Goal: Information Seeking & Learning: Learn about a topic

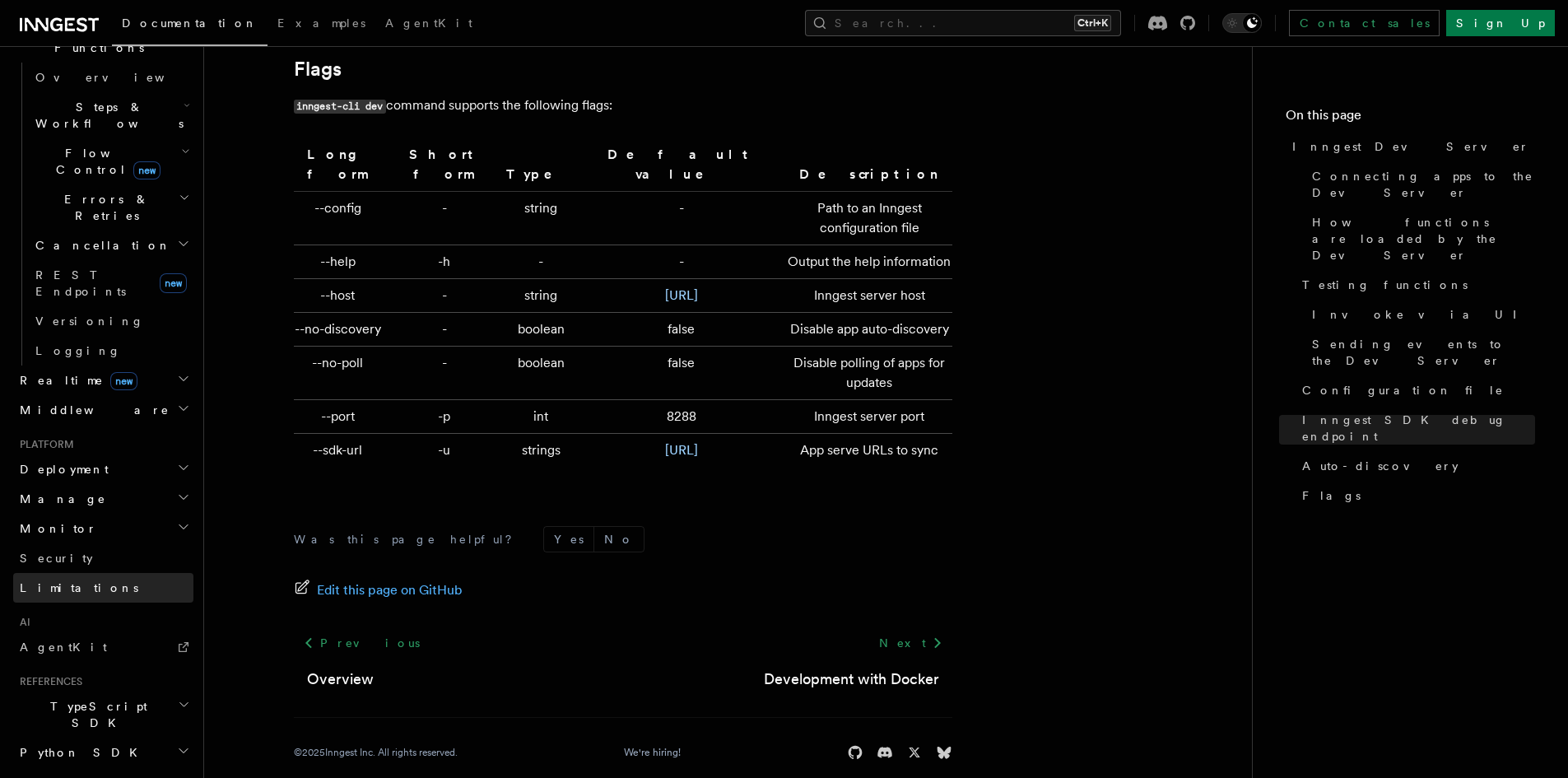
scroll to position [688, 0]
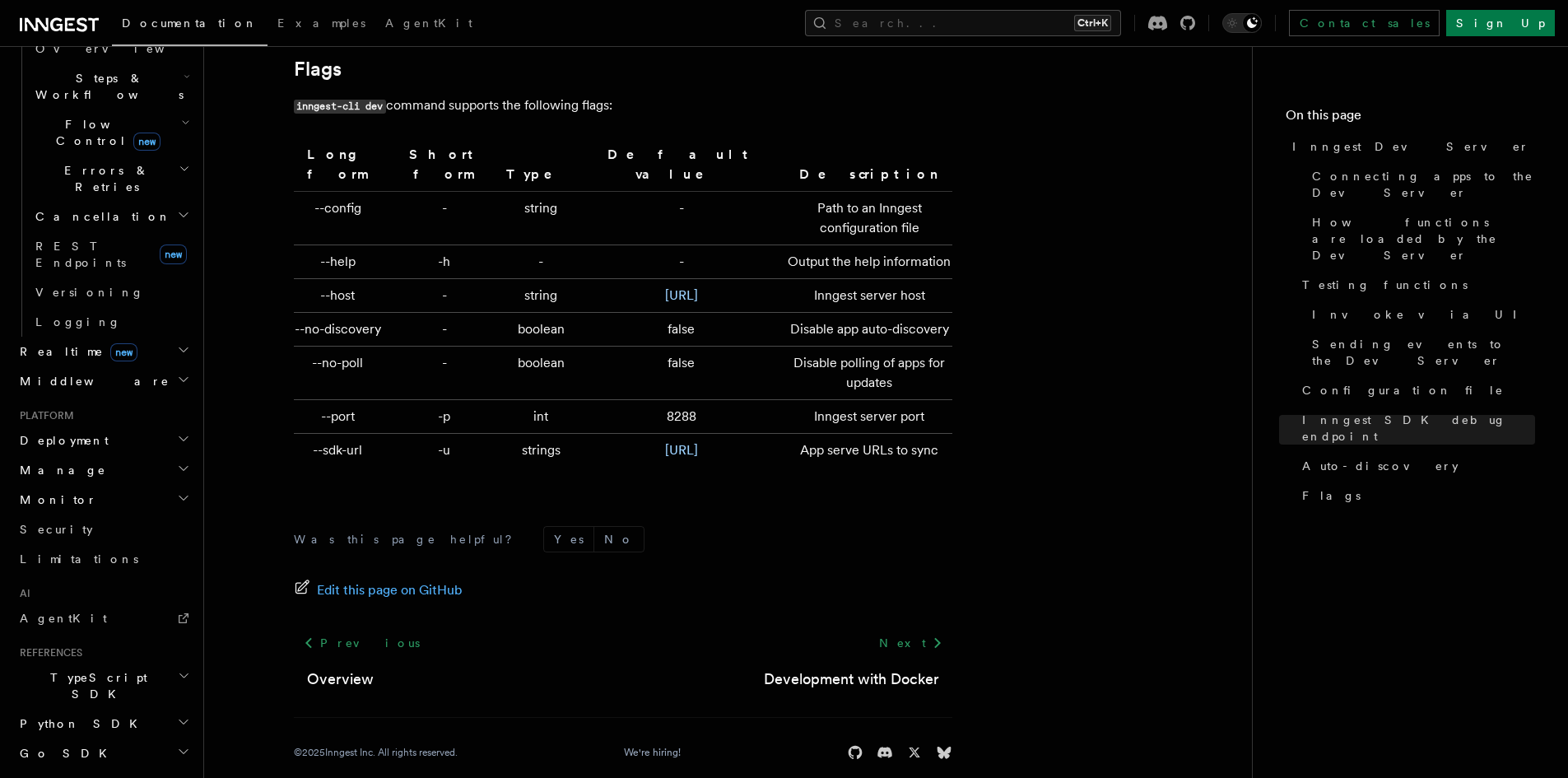
click at [104, 663] on h2 "TypeScript SDK" at bounding box center [103, 686] width 180 height 46
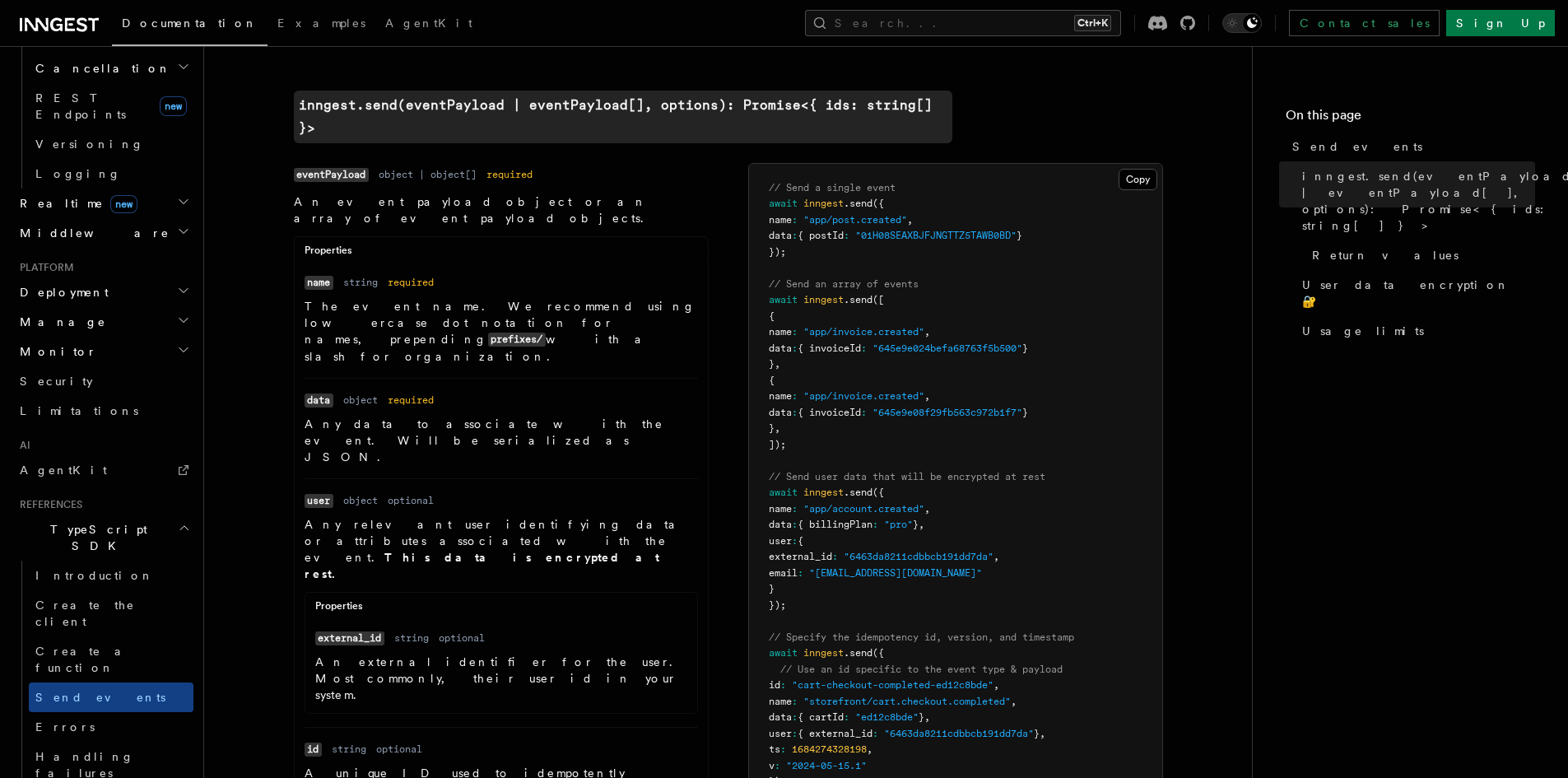
scroll to position [494, 0]
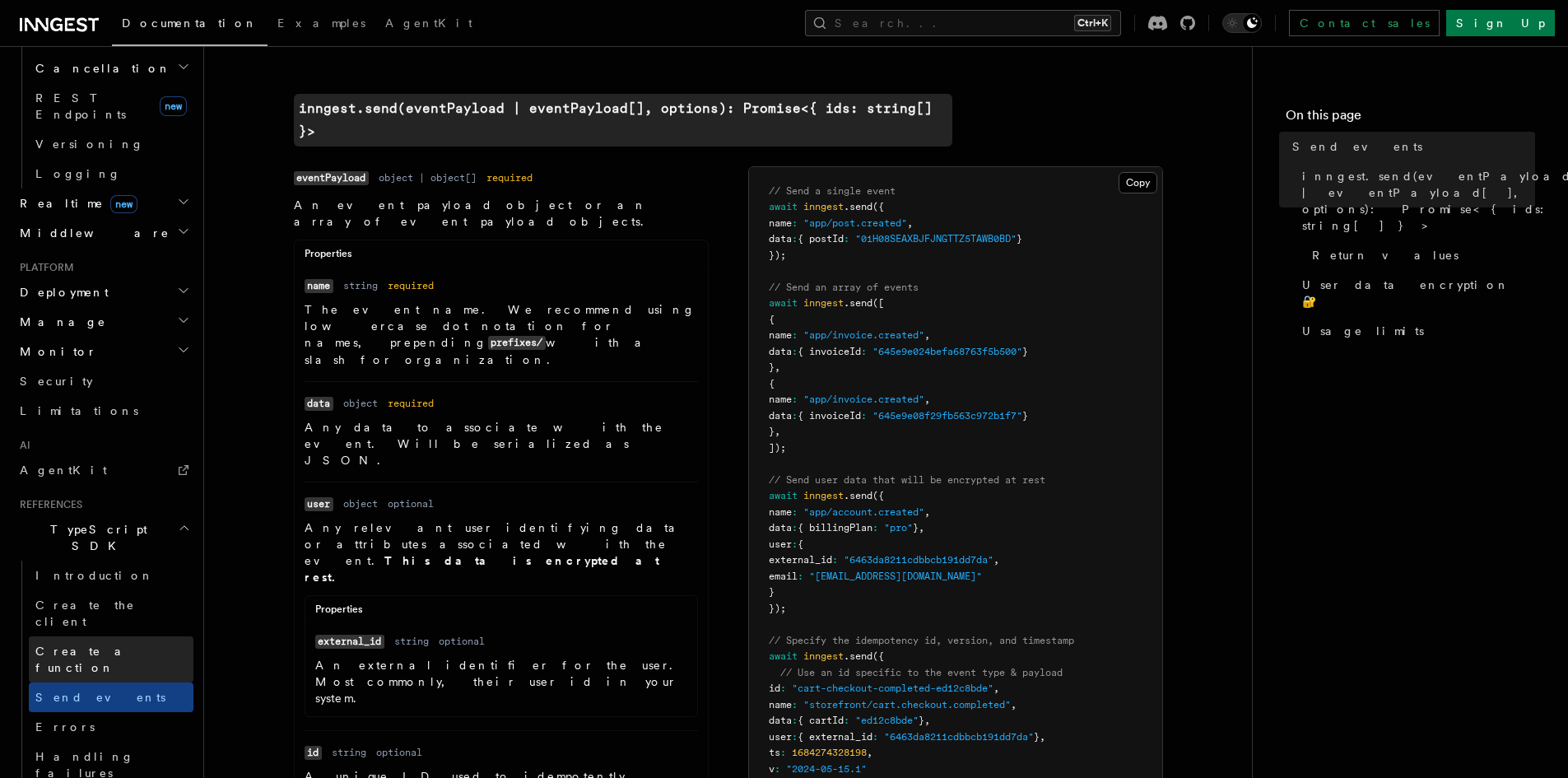
click at [83, 637] on link "Create a function" at bounding box center [111, 660] width 164 height 46
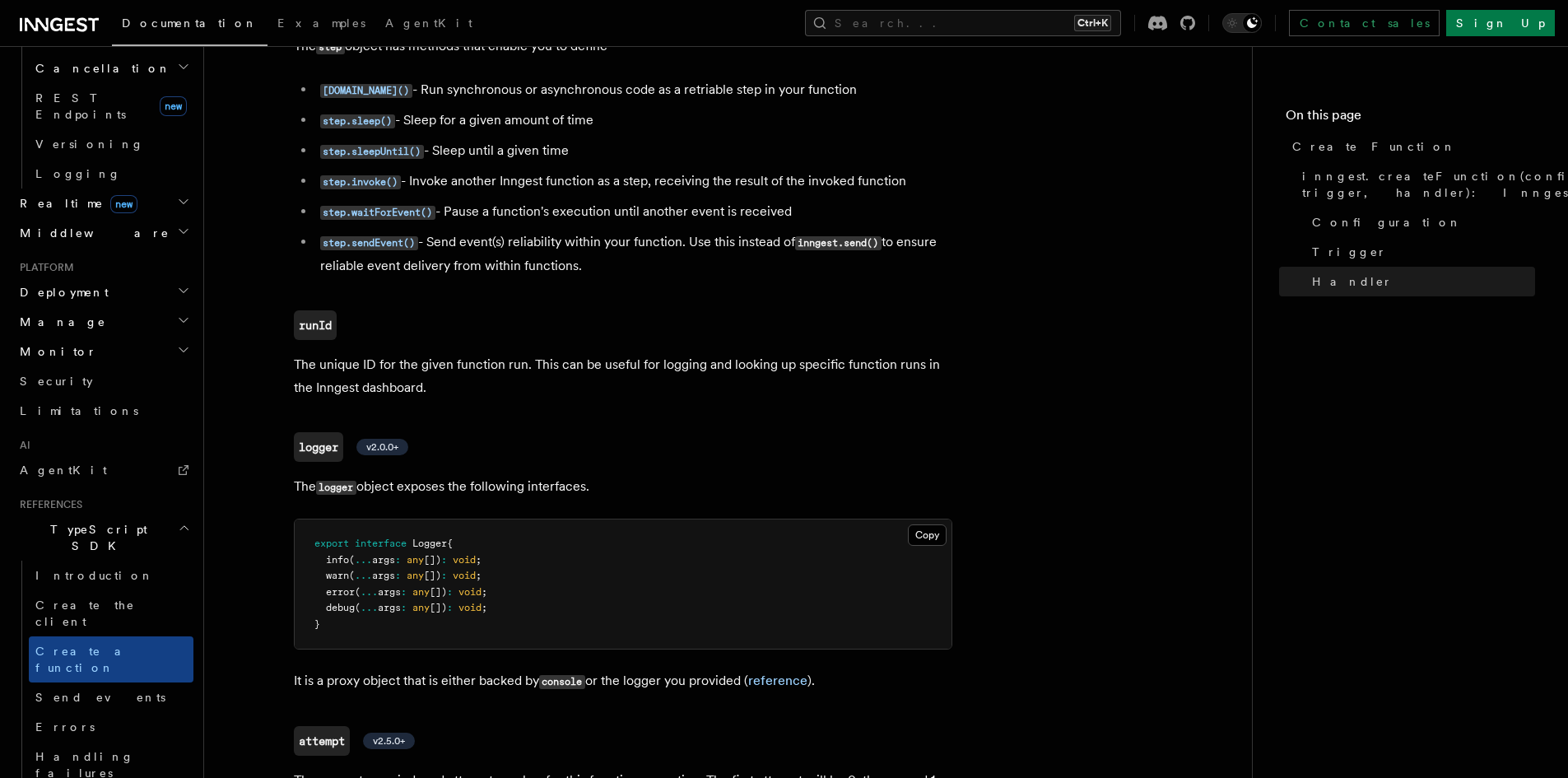
scroll to position [3757, 0]
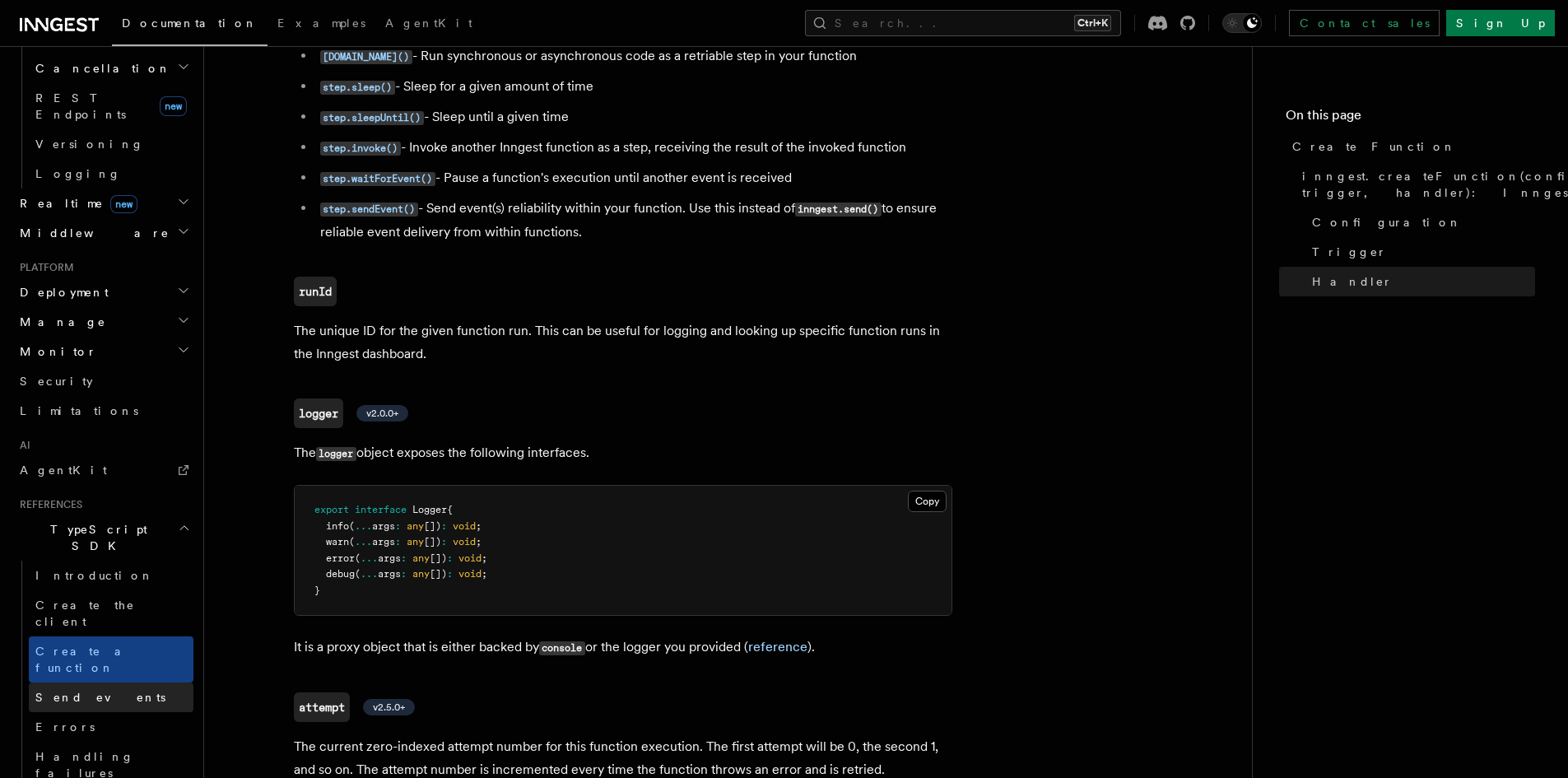
click at [76, 691] on span "Send events" at bounding box center [101, 698] width 130 height 13
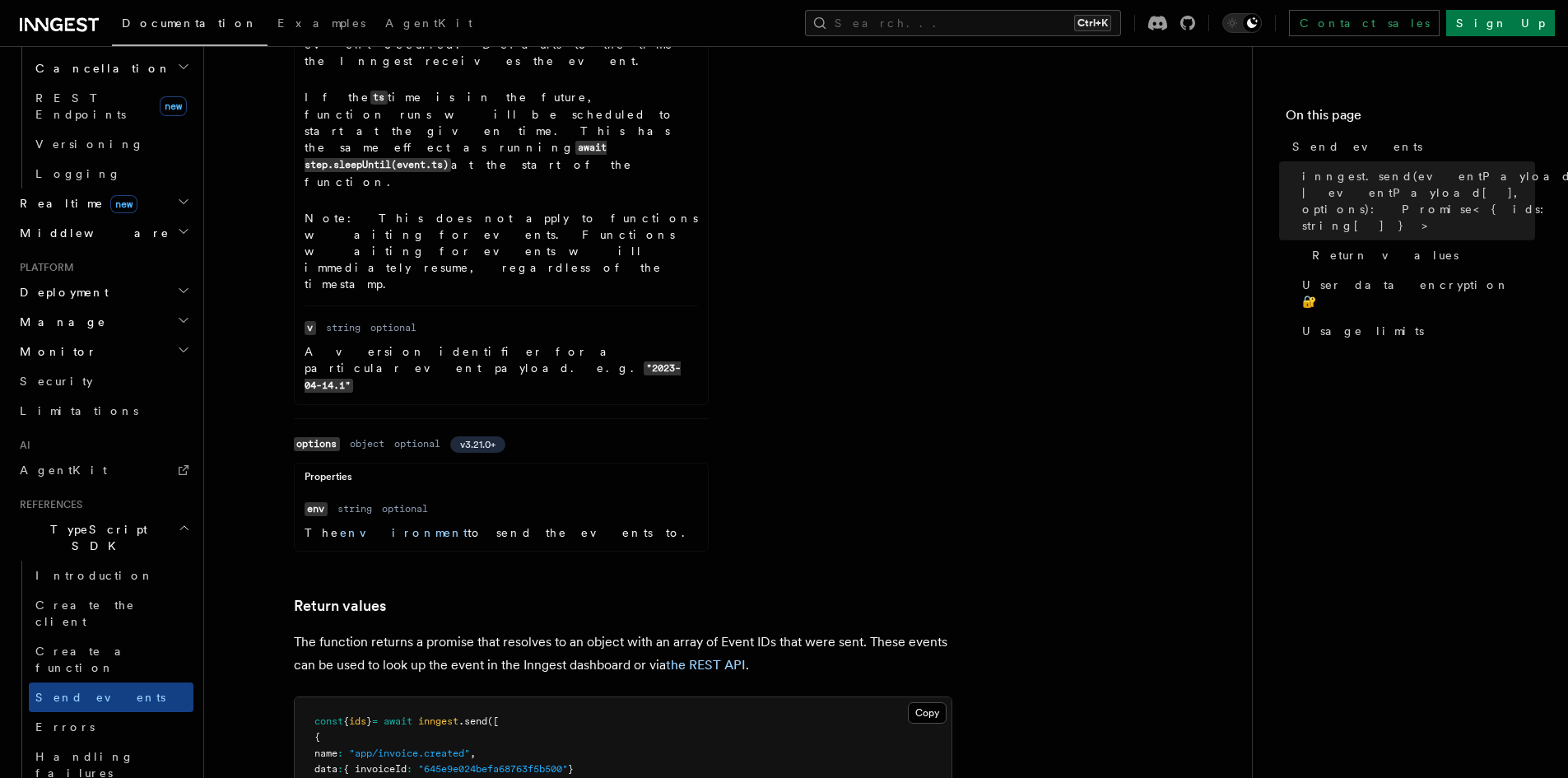
scroll to position [1400, 0]
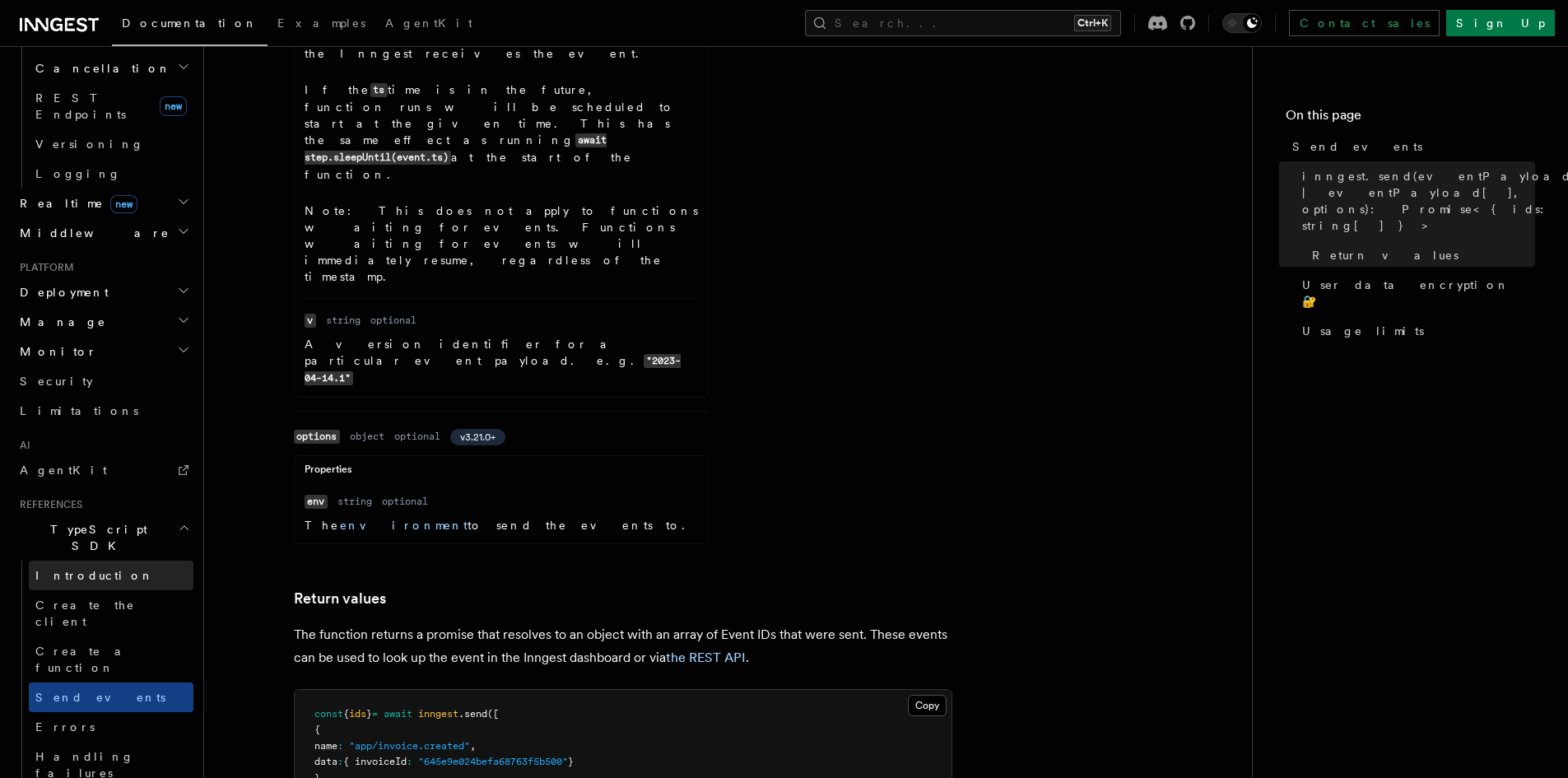
click at [109, 561] on link "Introduction" at bounding box center [111, 576] width 164 height 30
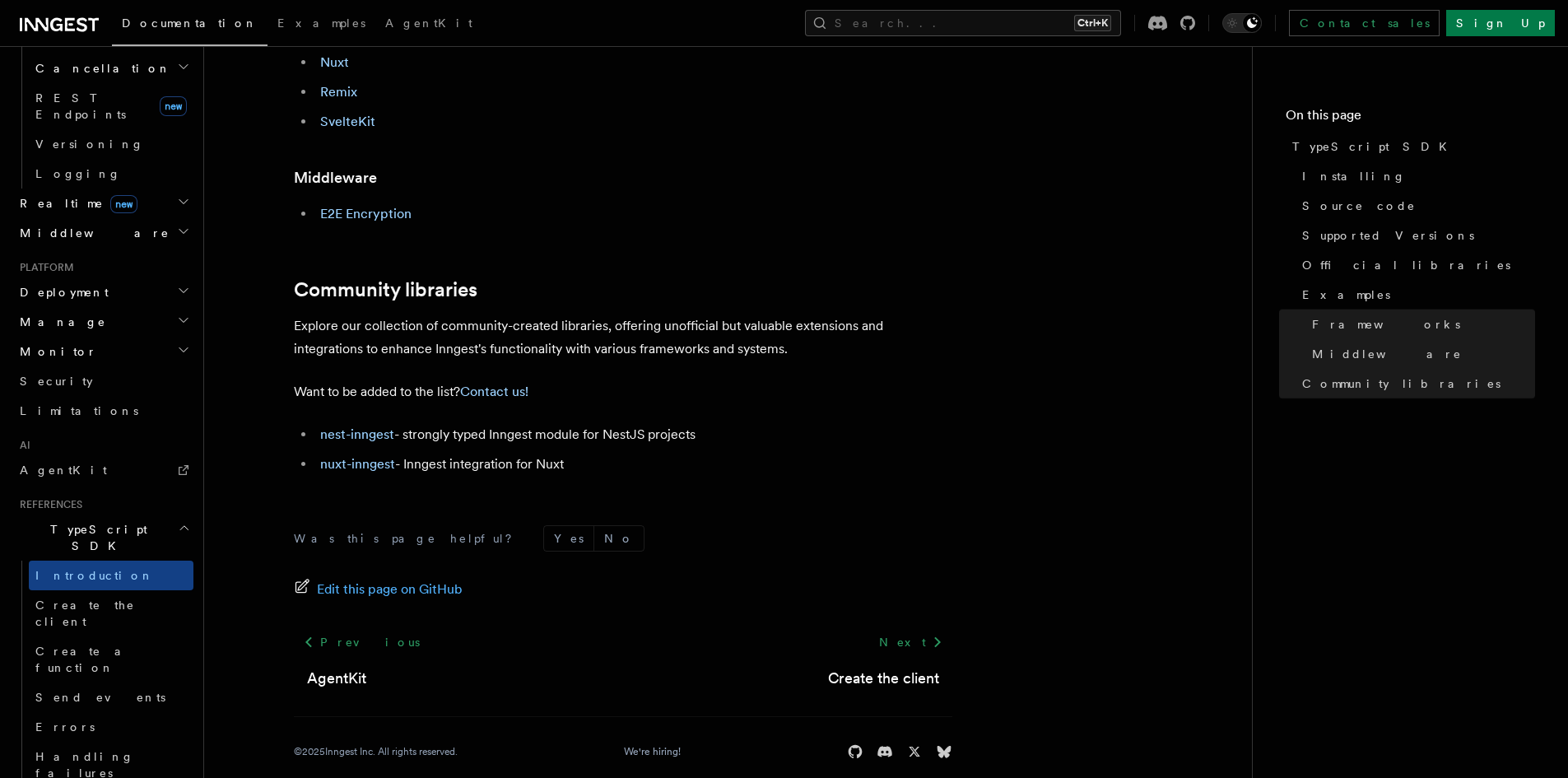
scroll to position [1021, 0]
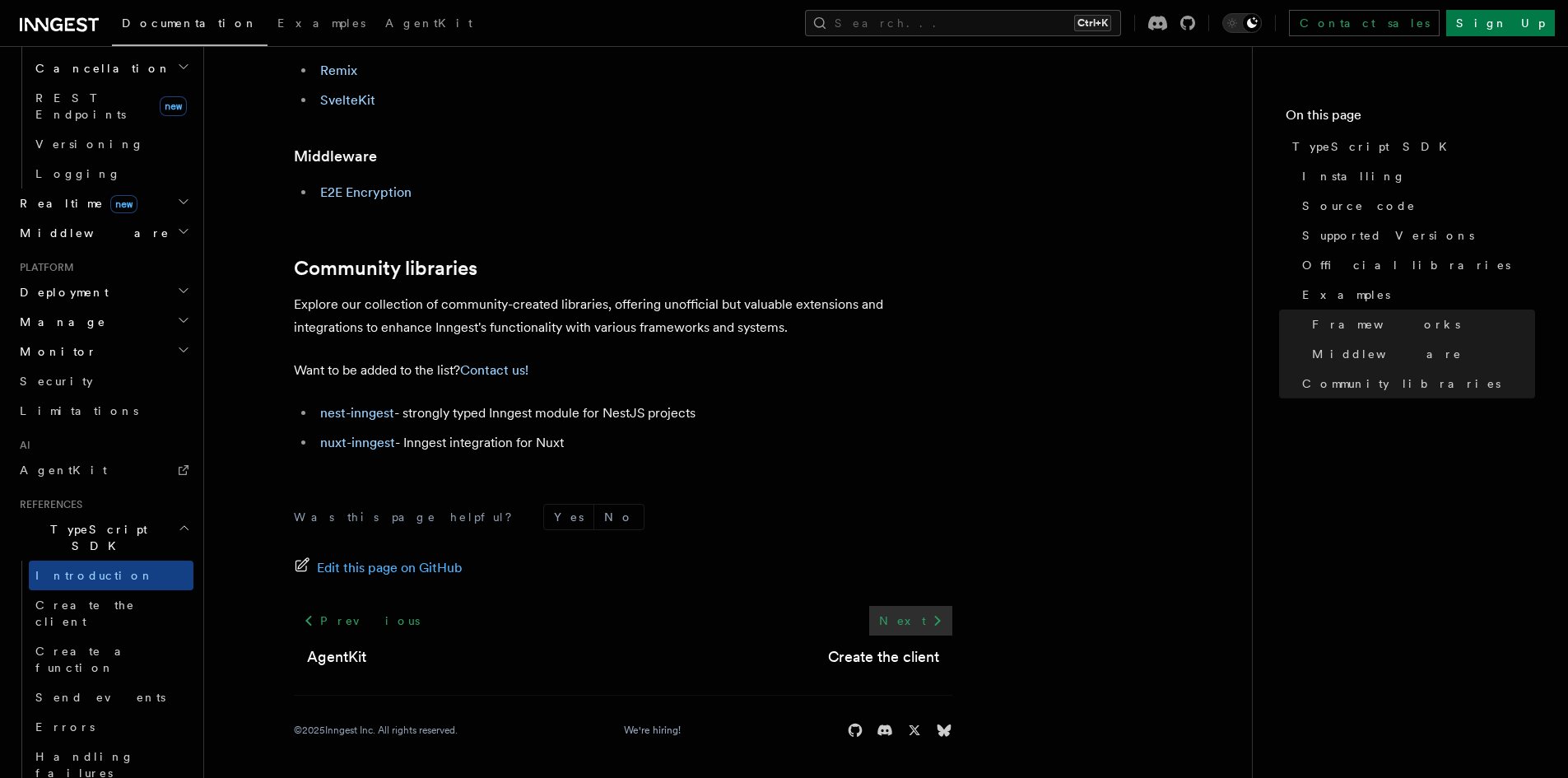
click at [912, 629] on link "Next" at bounding box center [911, 621] width 83 height 30
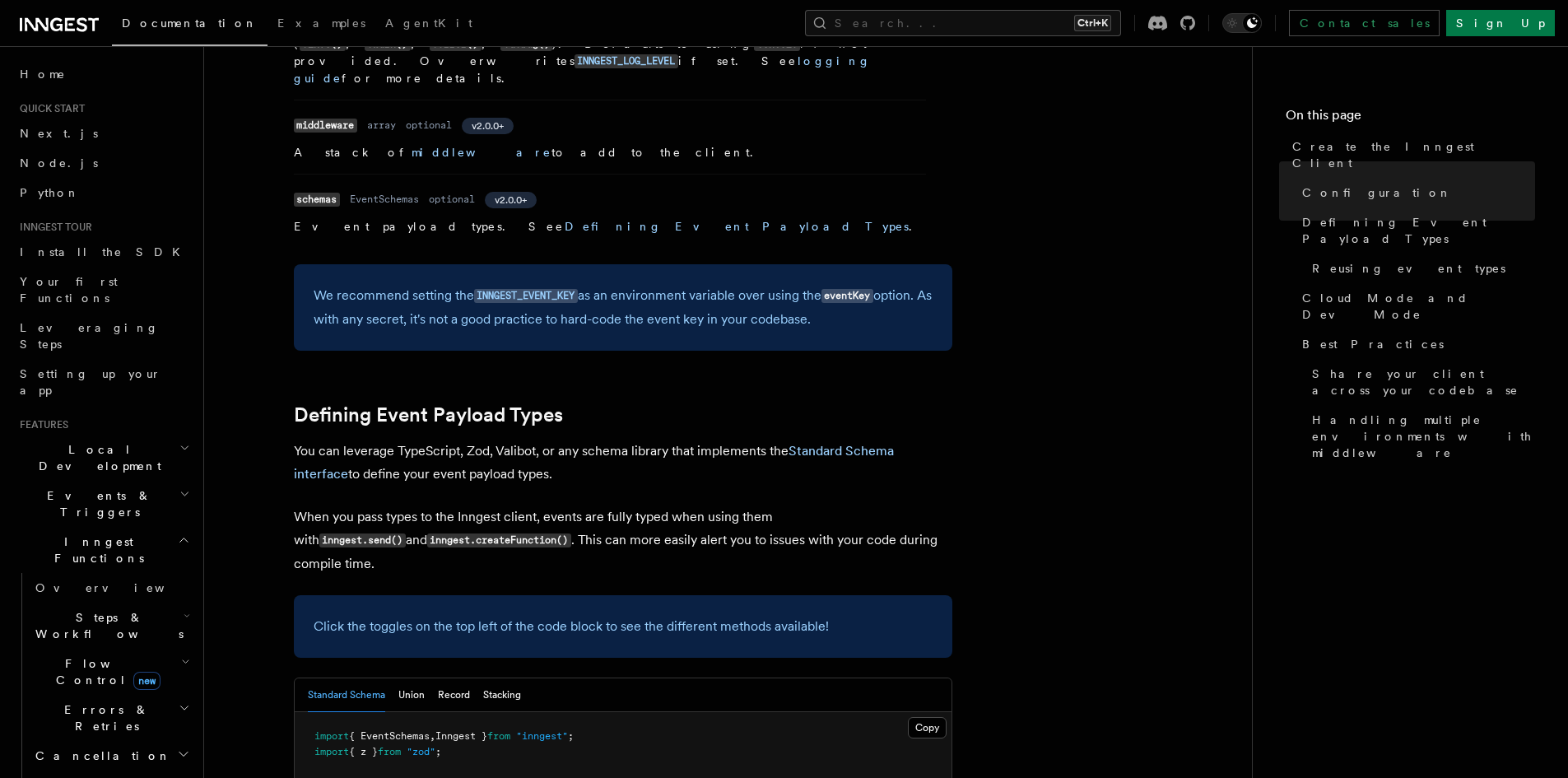
scroll to position [1153, 0]
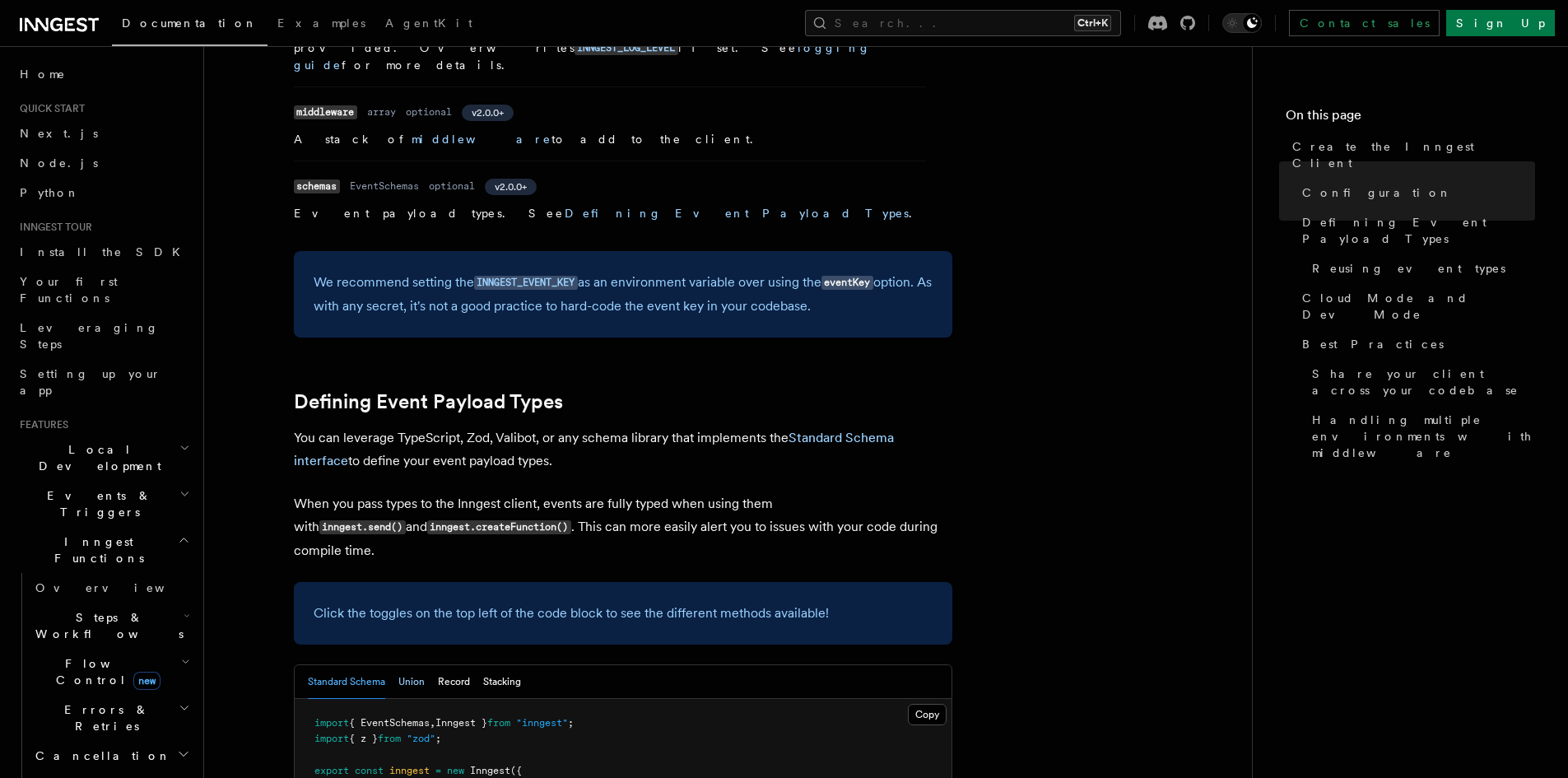
click at [405, 666] on button "Union" at bounding box center [412, 682] width 26 height 34
click at [451, 666] on button "Record" at bounding box center [453, 682] width 32 height 34
click at [507, 666] on button "Stacking" at bounding box center [502, 682] width 38 height 34
click at [377, 666] on button "Standard Schema" at bounding box center [347, 682] width 78 height 34
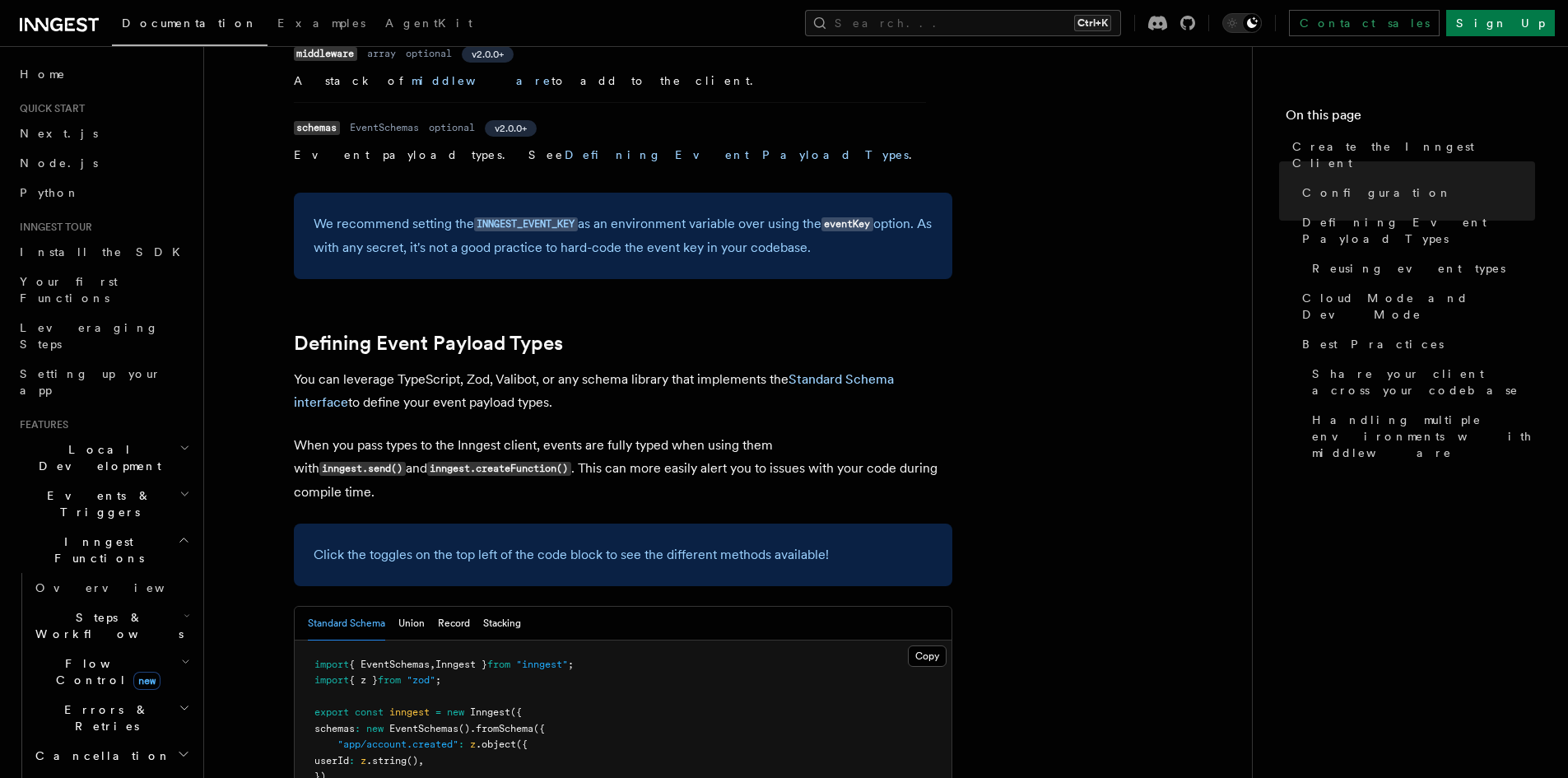
scroll to position [1236, 0]
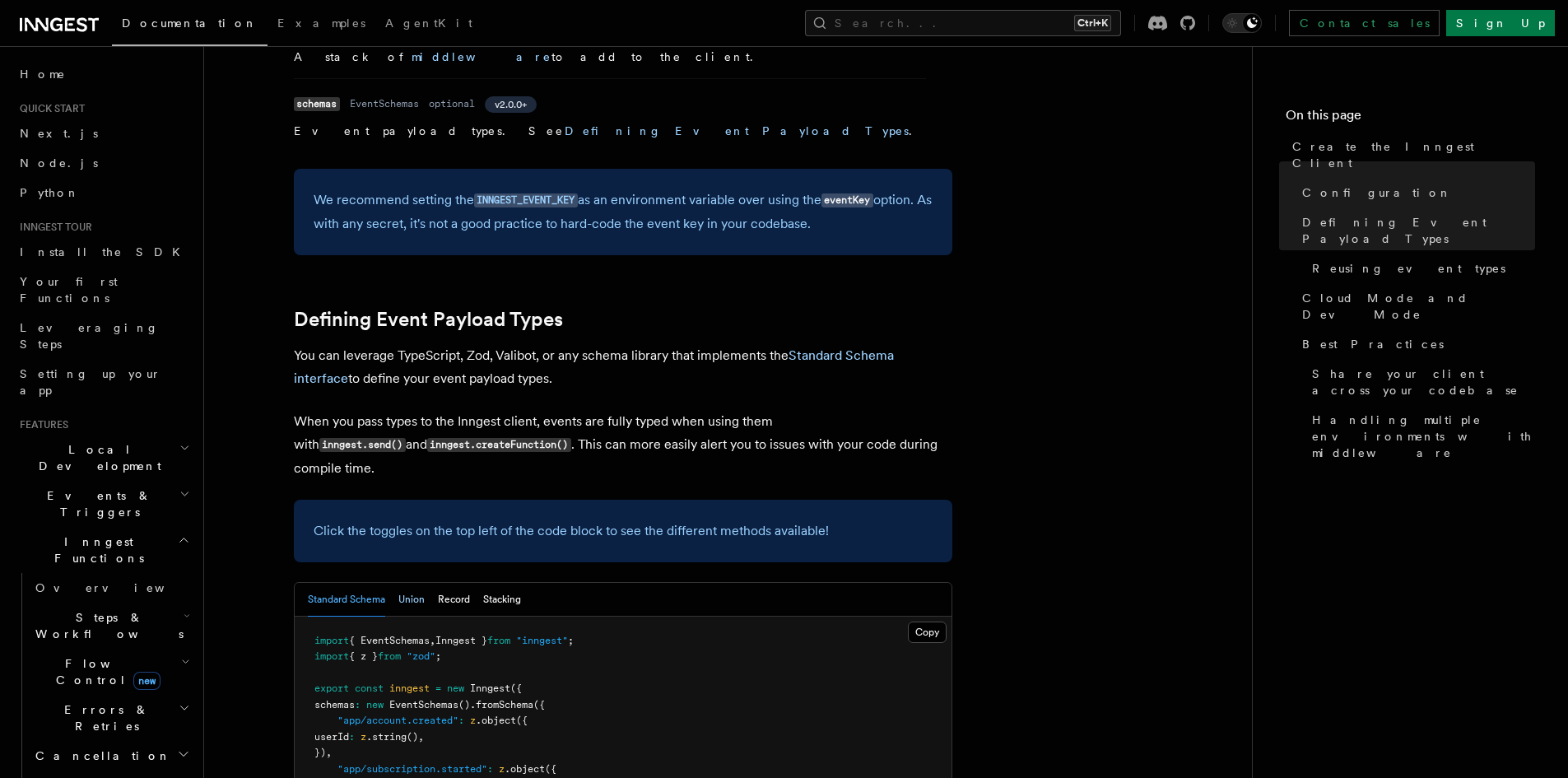
click at [409, 583] on button "Union" at bounding box center [412, 600] width 26 height 34
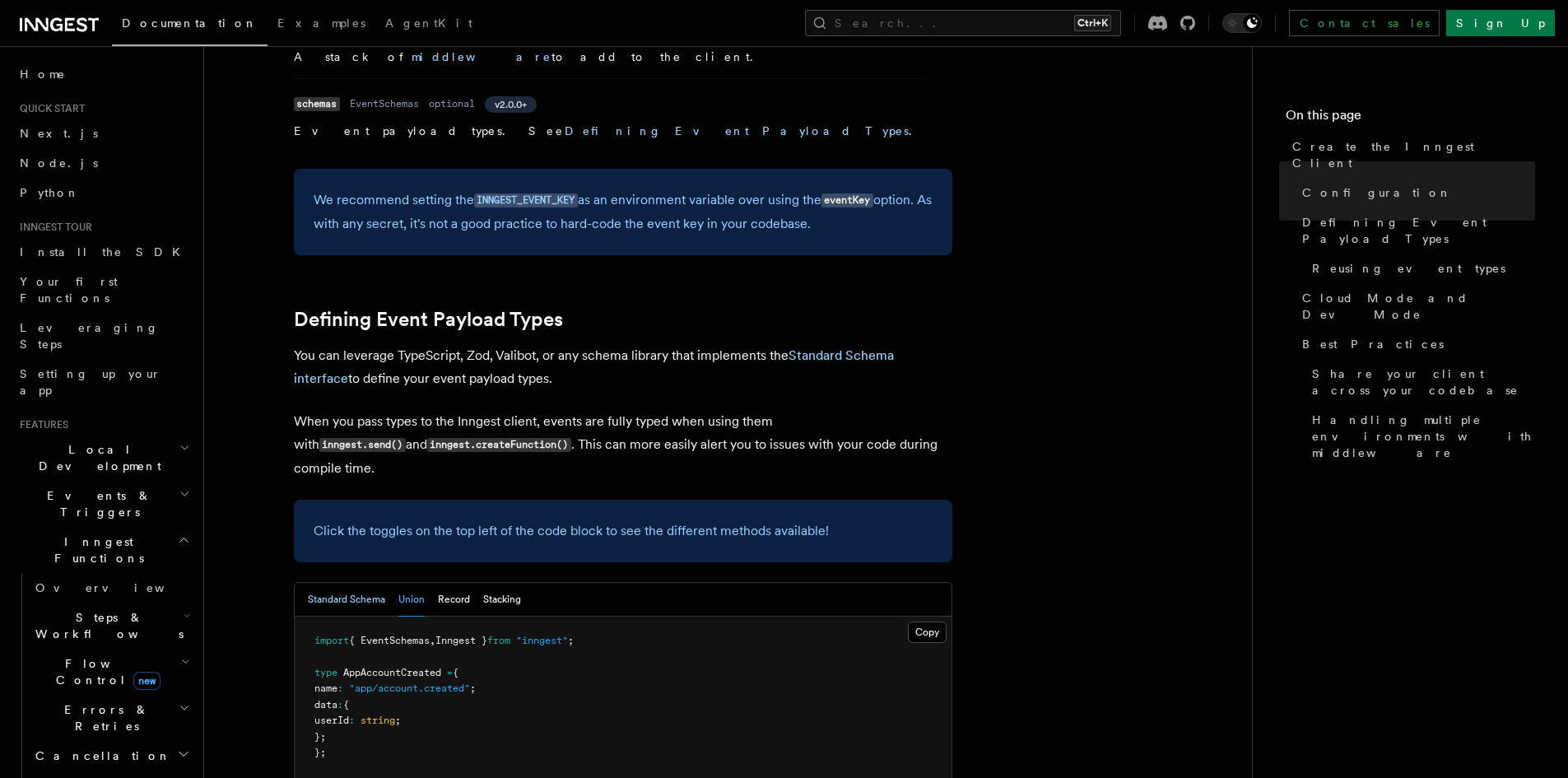
click at [344, 583] on button "Standard Schema" at bounding box center [347, 600] width 78 height 34
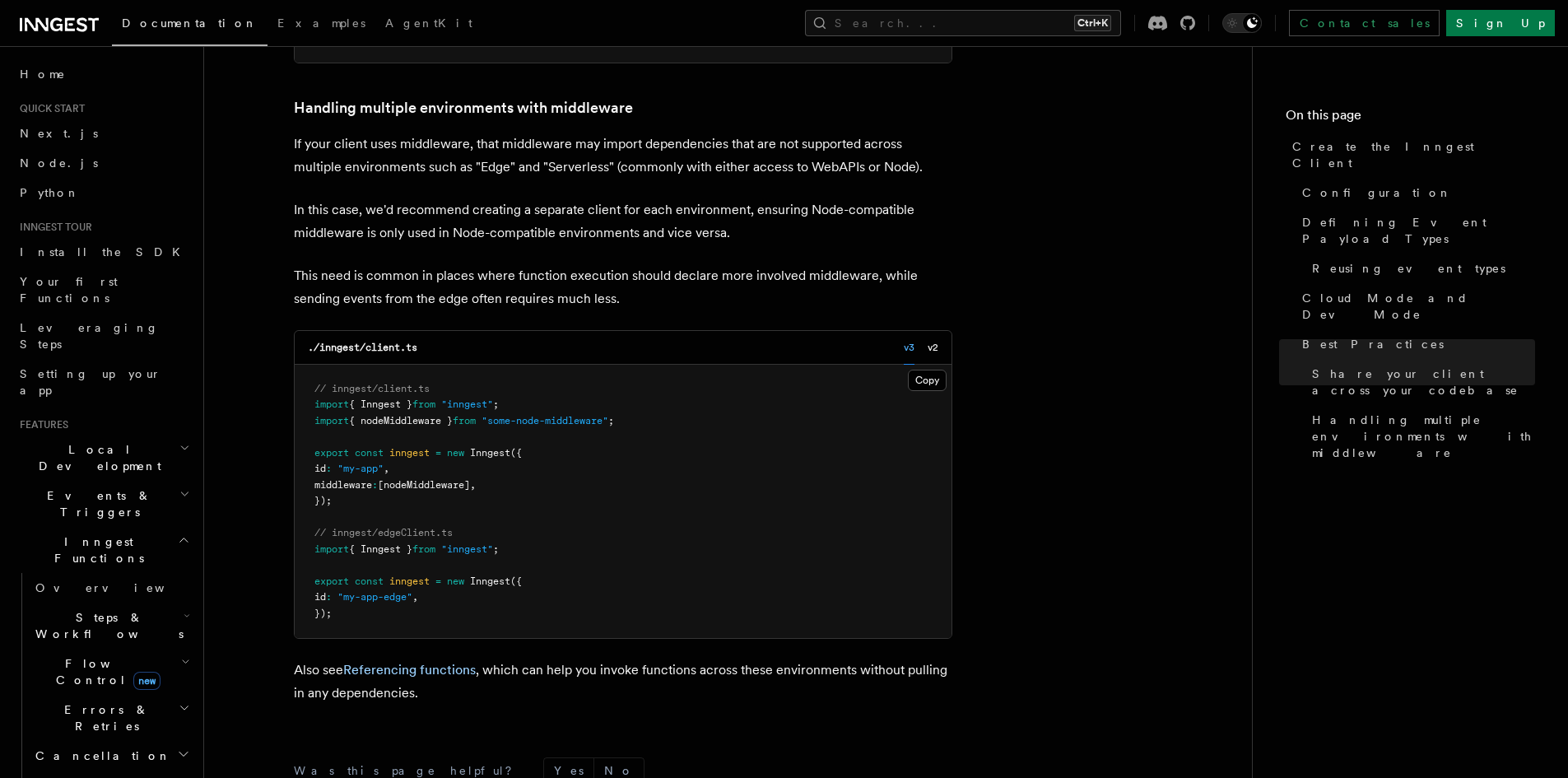
scroll to position [3496, 0]
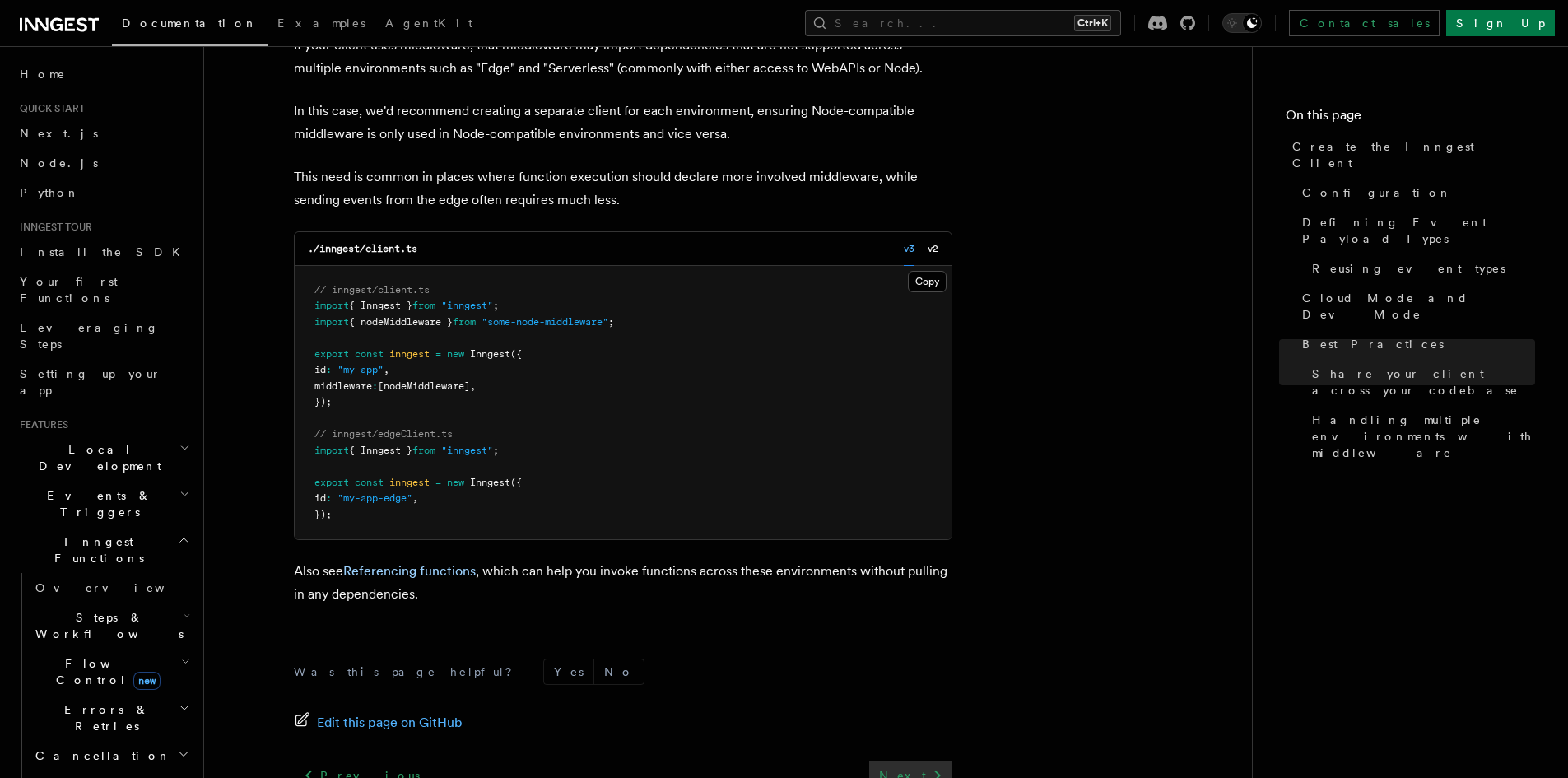
click at [907, 761] on link "Next" at bounding box center [911, 776] width 83 height 30
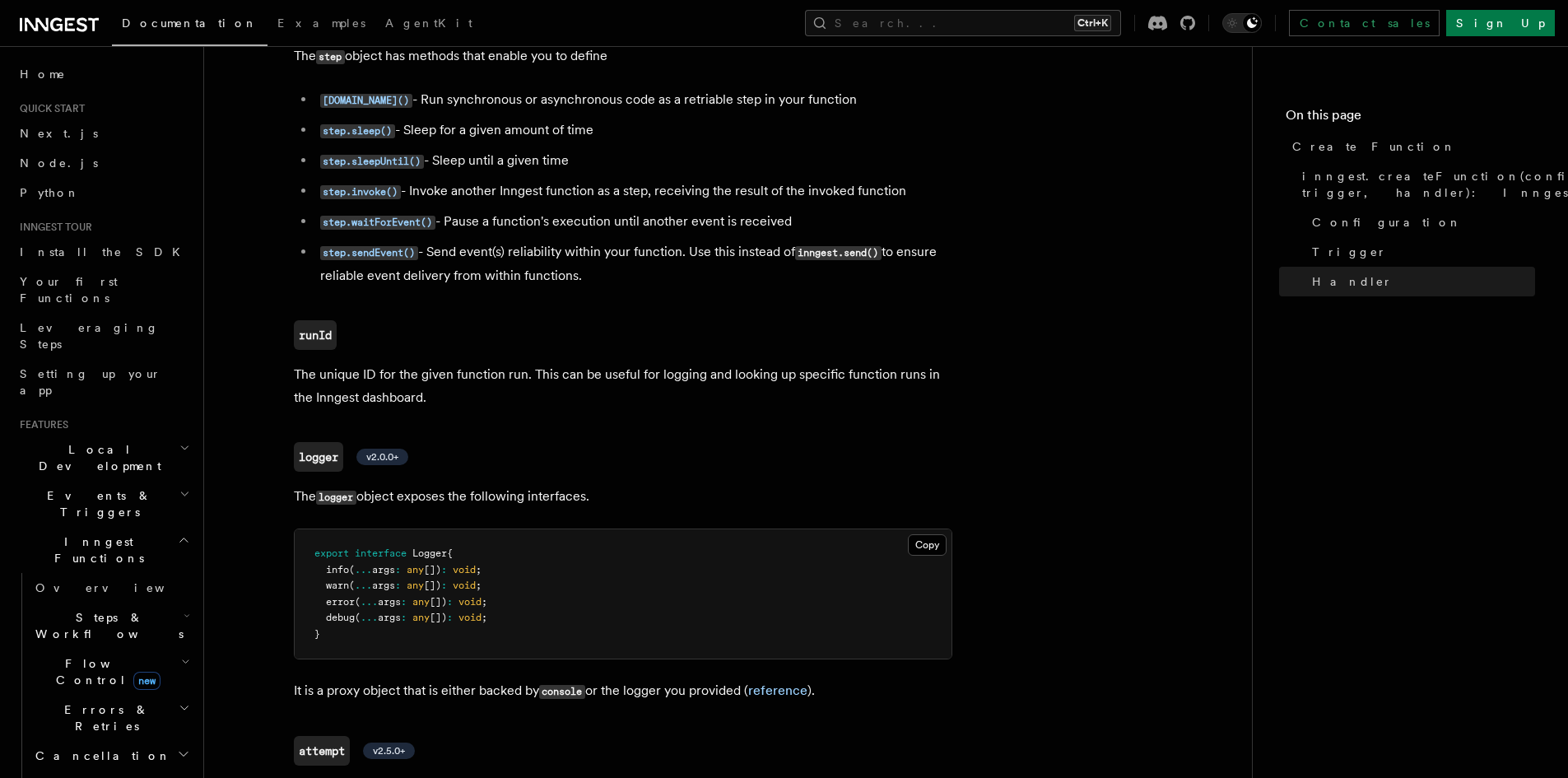
scroll to position [3757, 0]
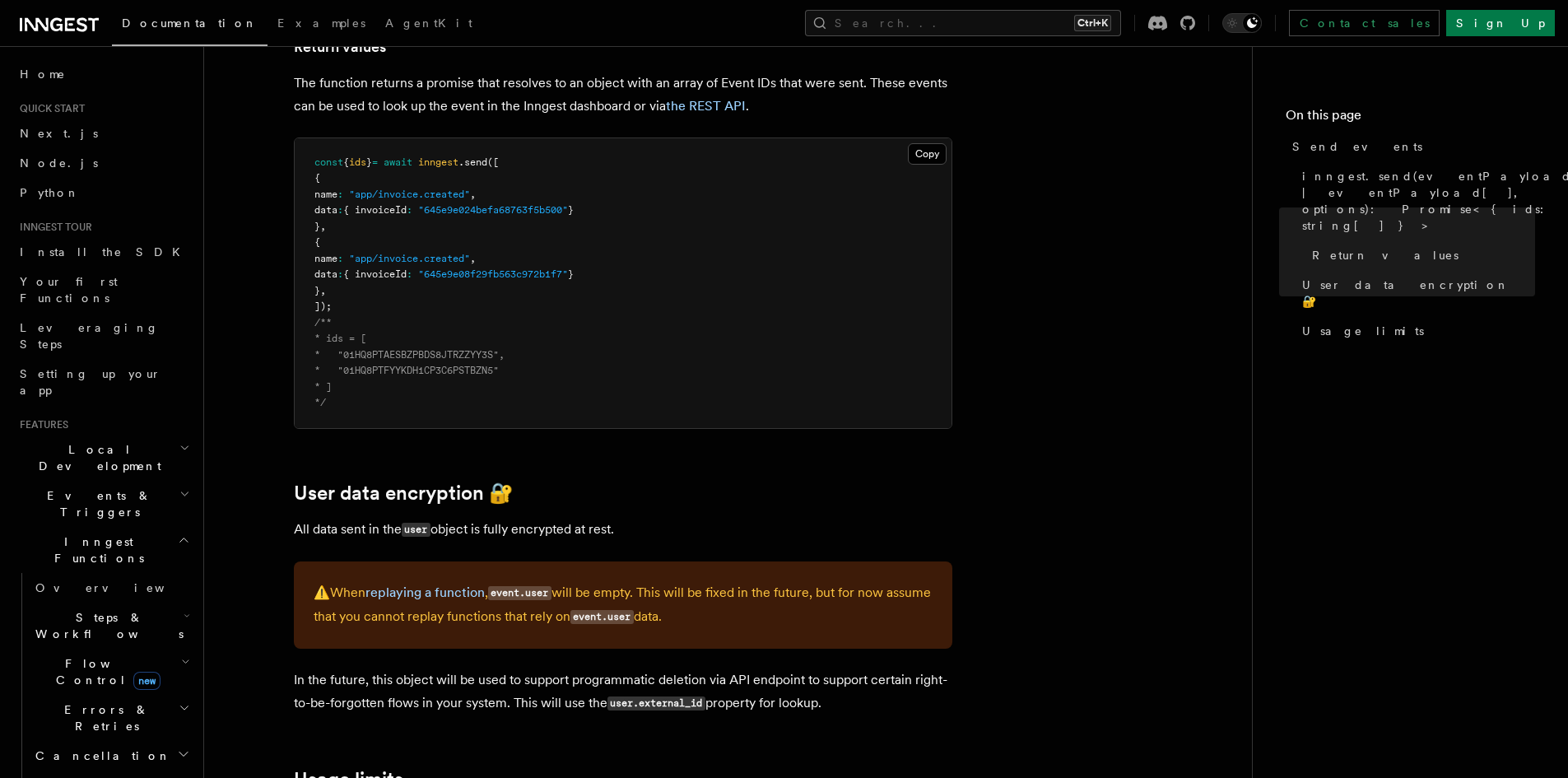
scroll to position [1975, 0]
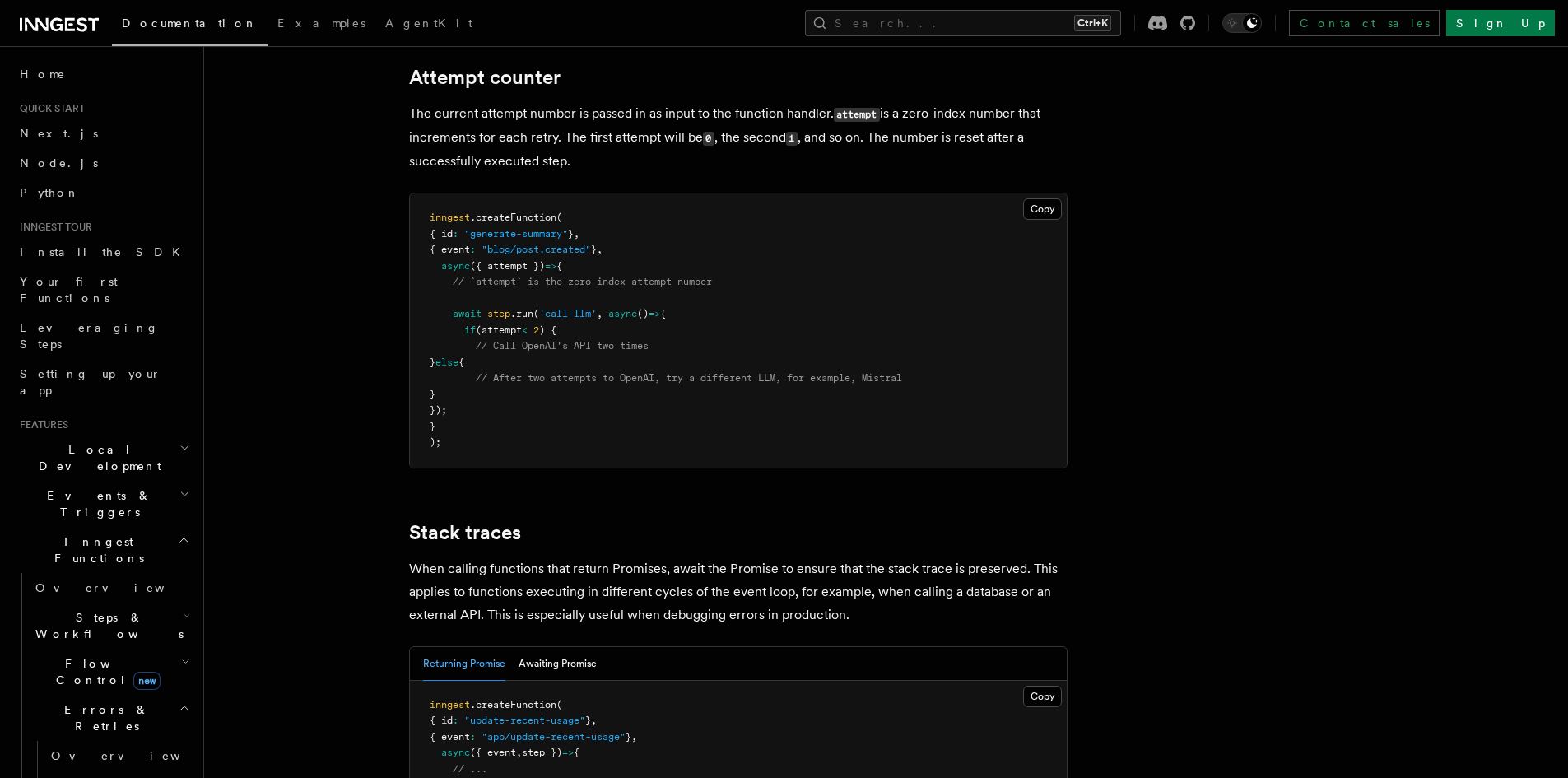
scroll to position [3376, 0]
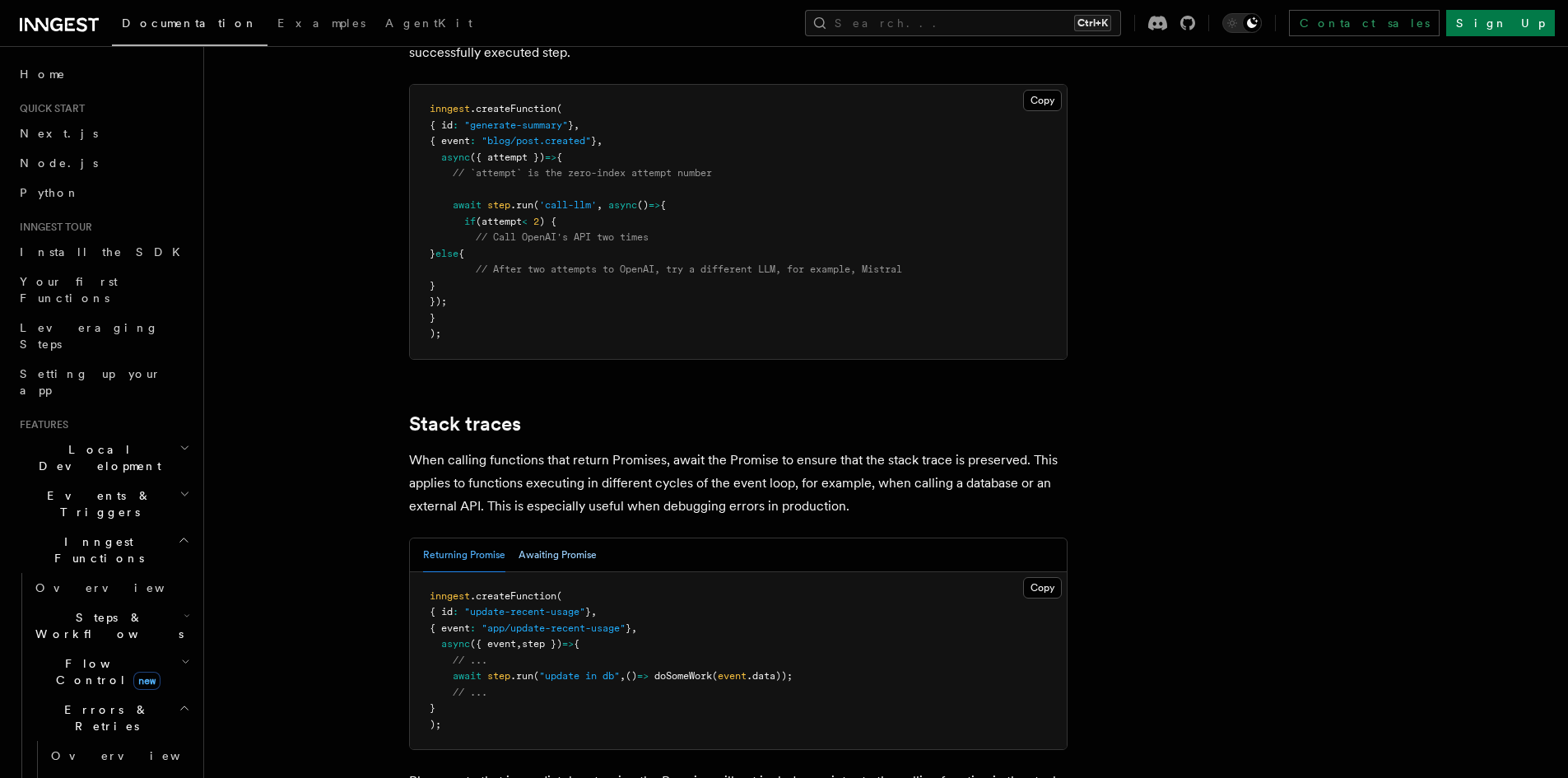
click at [579, 538] on button "Awaiting Promise" at bounding box center [557, 555] width 78 height 34
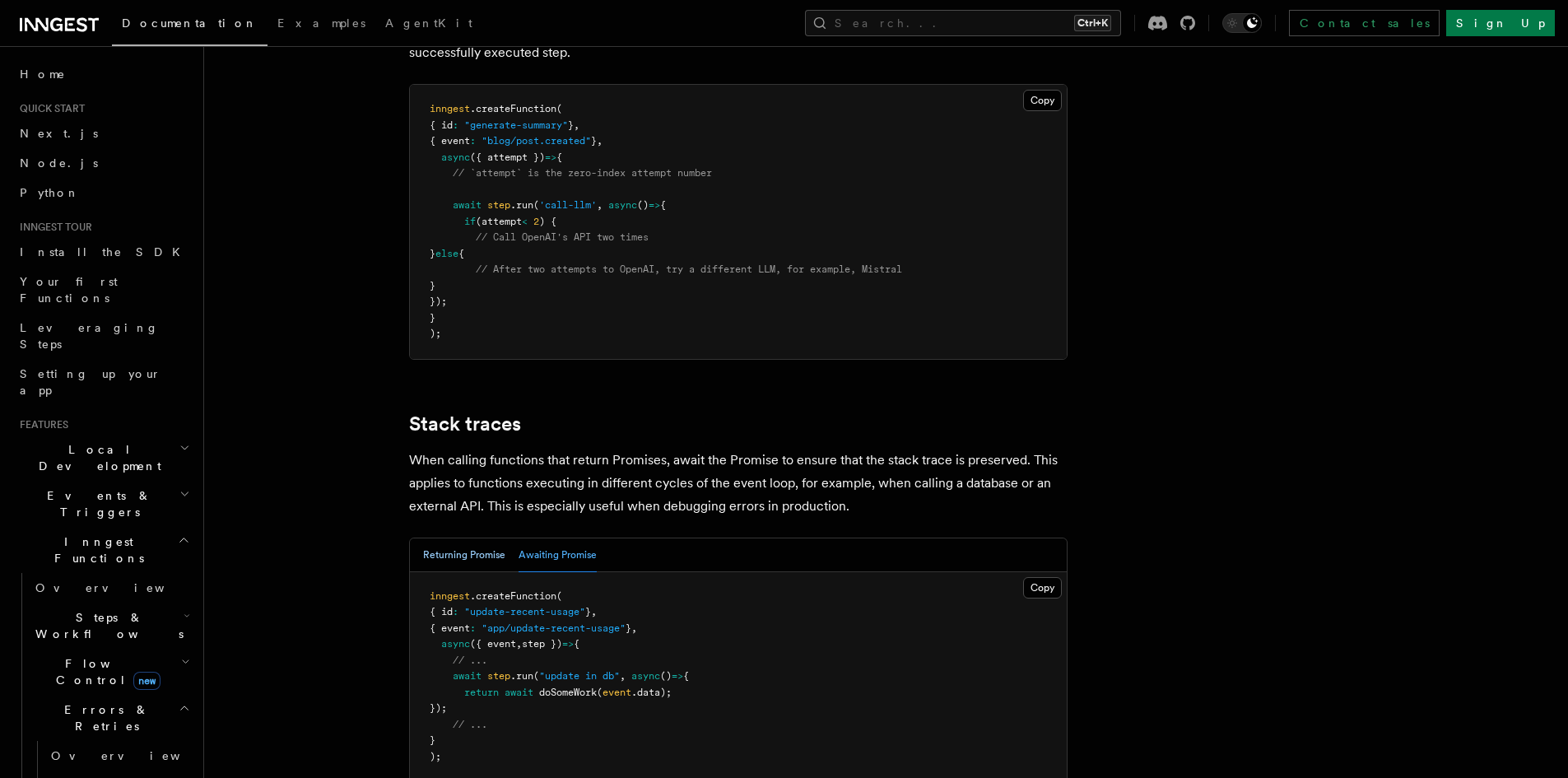
click at [475, 538] on button "Returning Promise" at bounding box center [465, 555] width 83 height 34
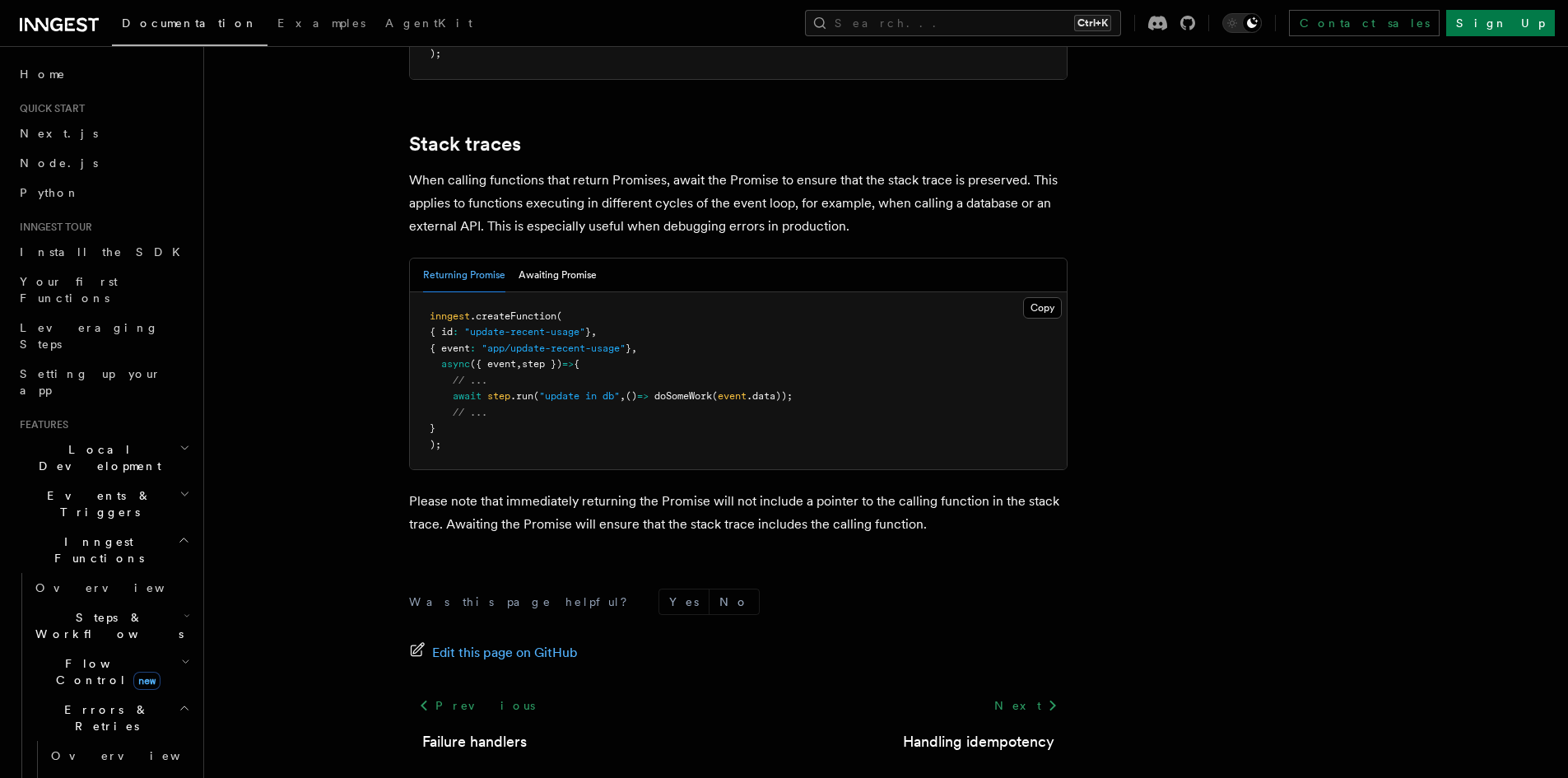
scroll to position [3684, 0]
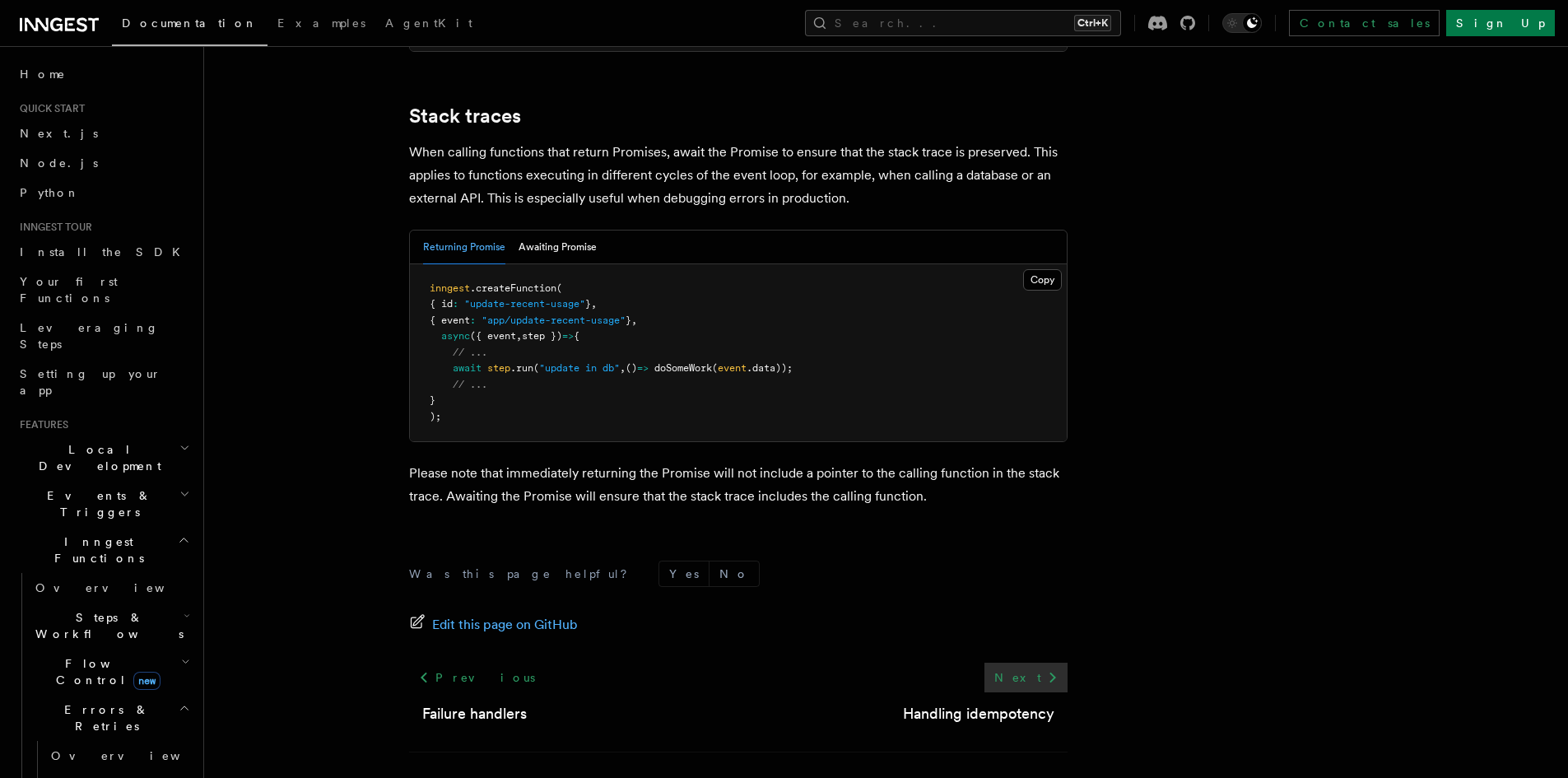
click at [1031, 663] on link "Next" at bounding box center [1026, 678] width 83 height 30
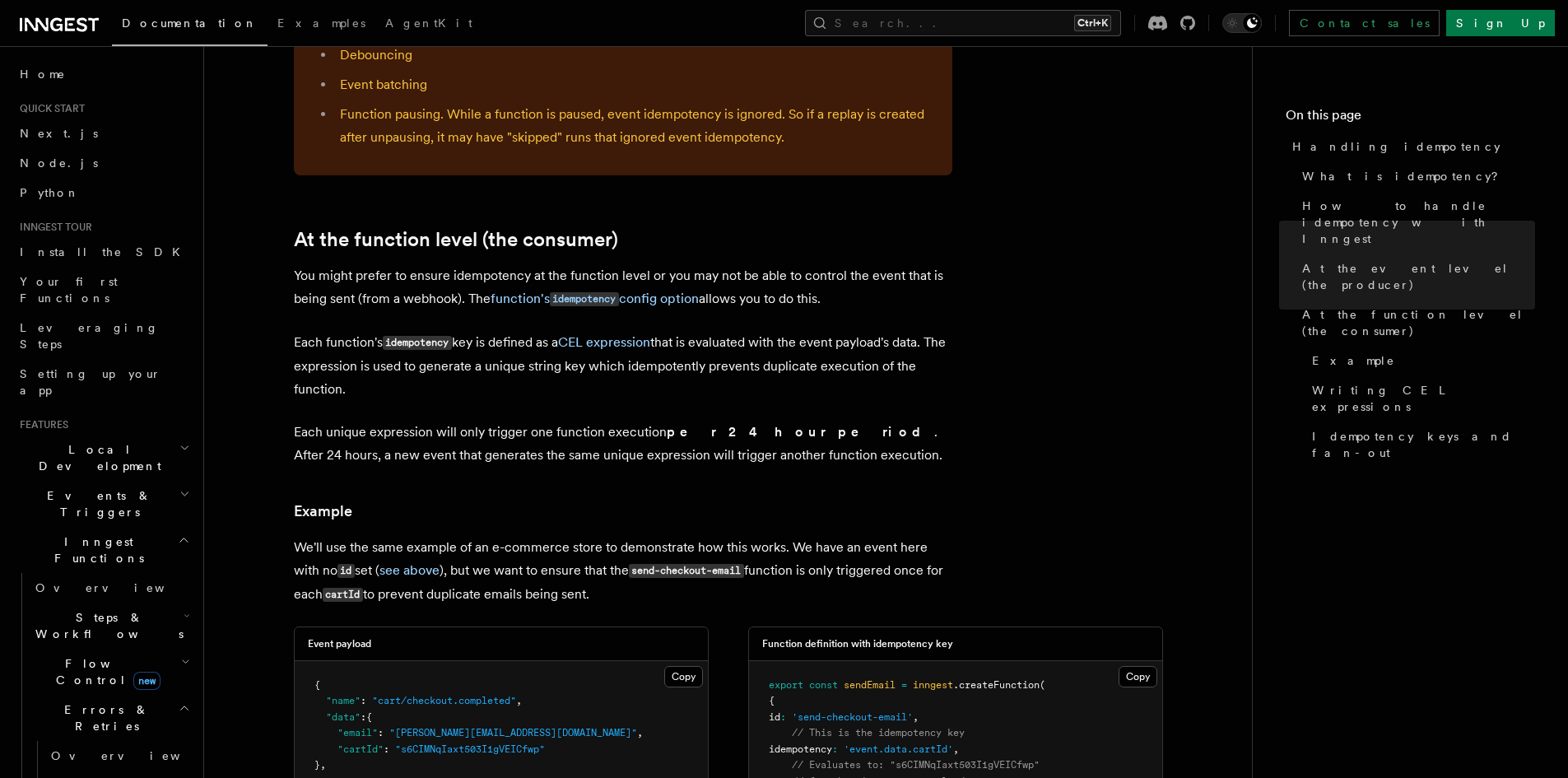
scroll to position [1812, 0]
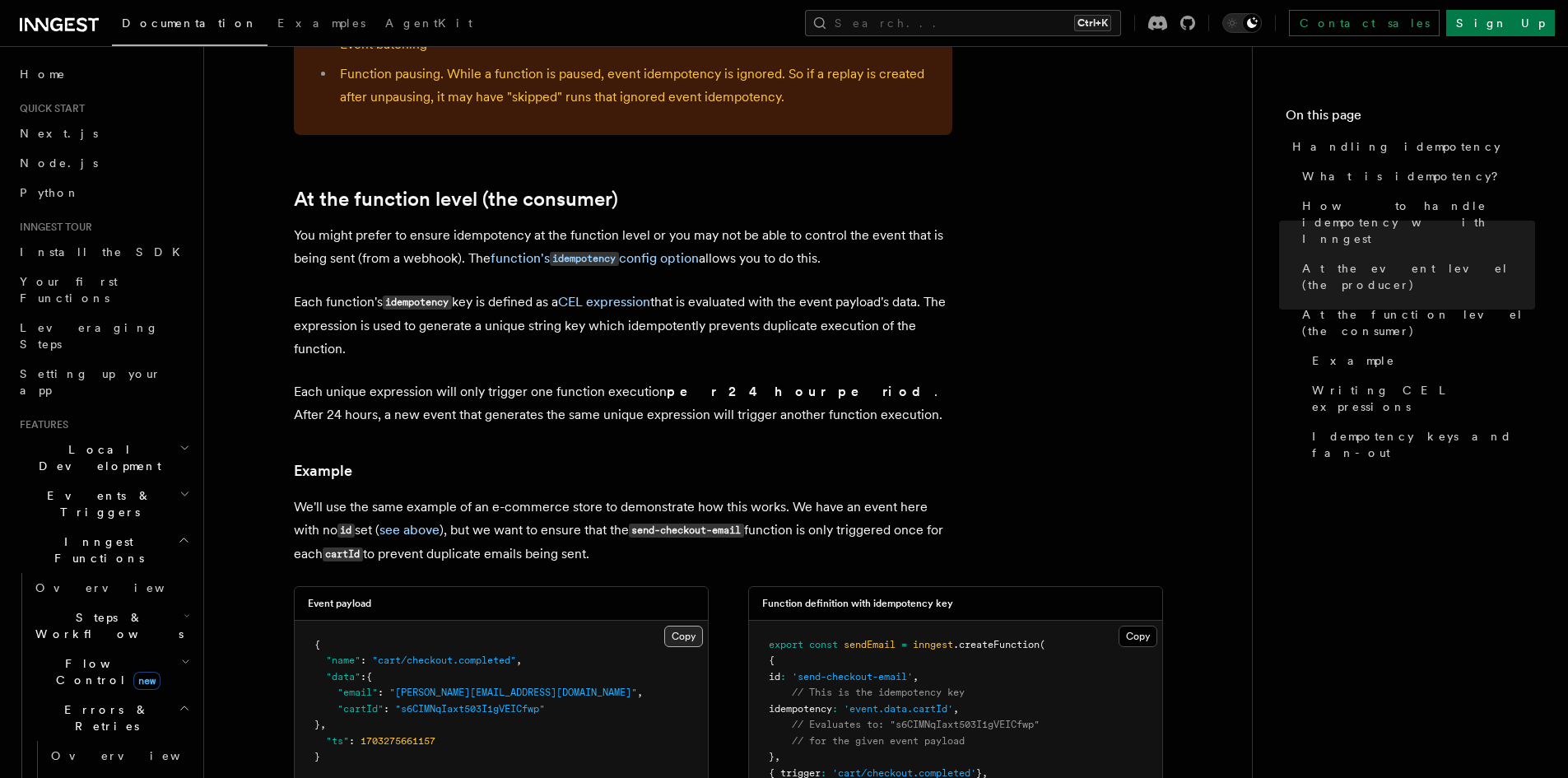
click at [681, 626] on button "Copy Copied" at bounding box center [684, 637] width 39 height 21
click at [678, 626] on button "Copy Copied" at bounding box center [684, 637] width 39 height 21
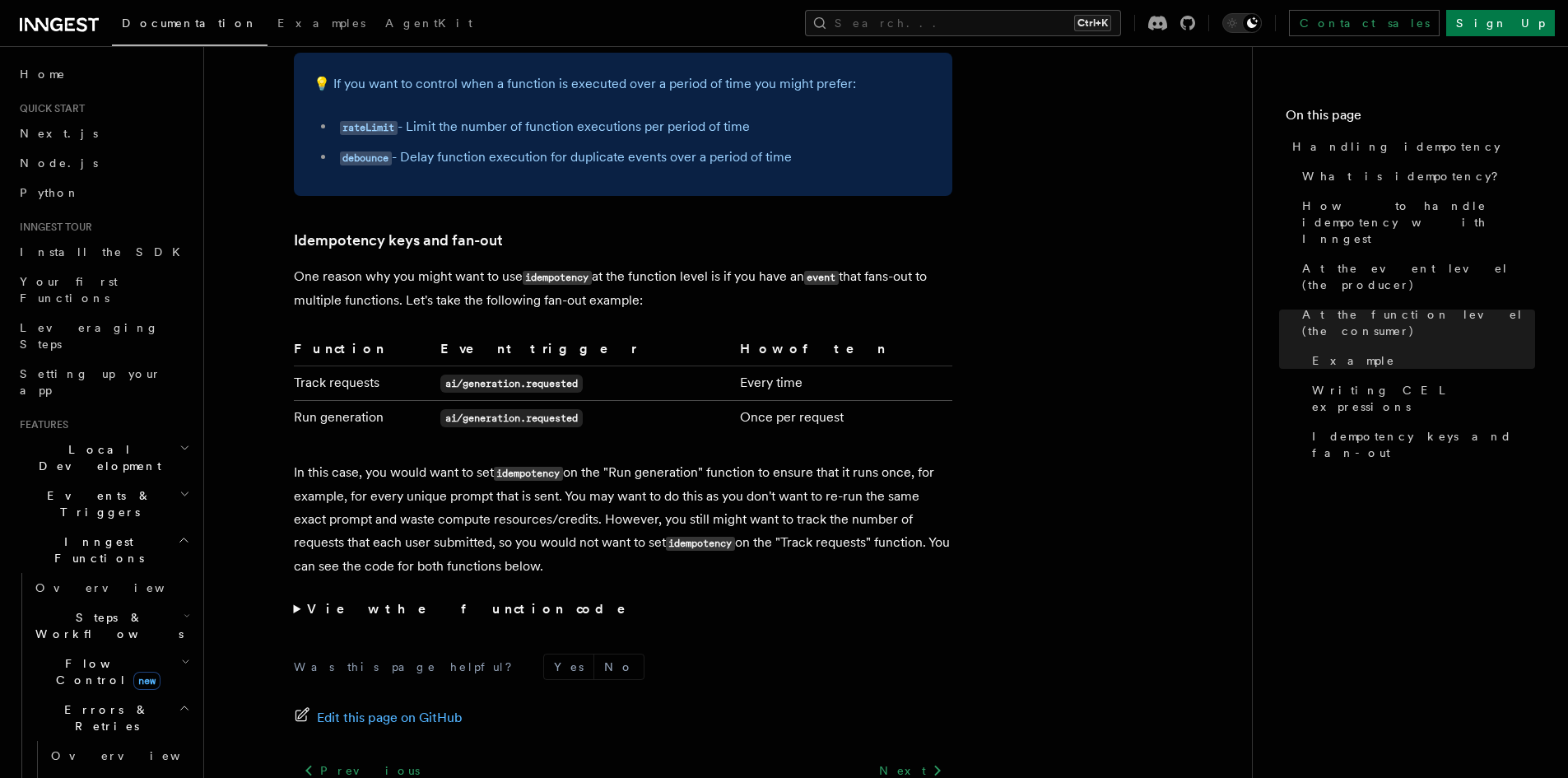
scroll to position [3106, 0]
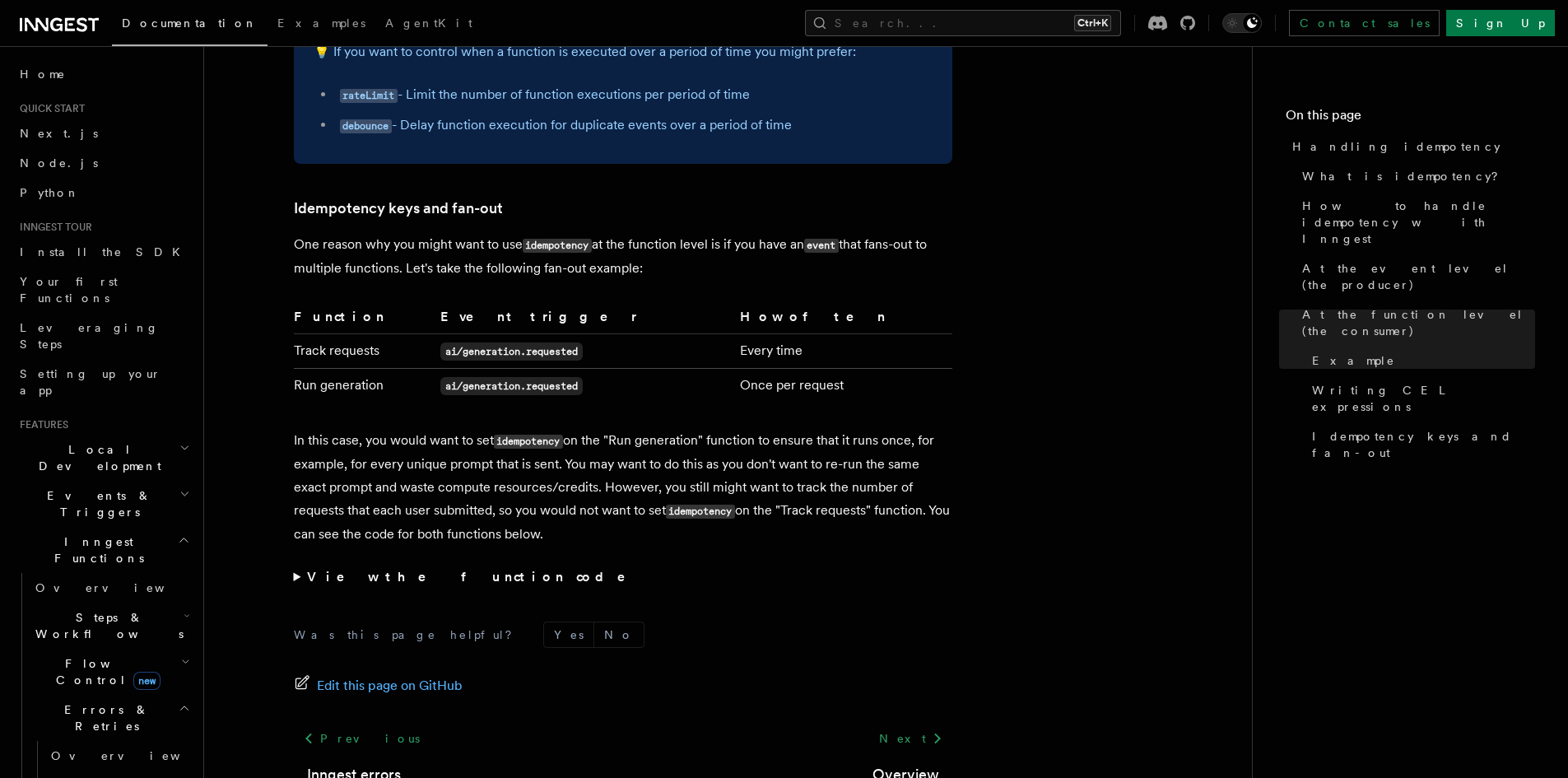
click at [406, 569] on strong "View the function code" at bounding box center [478, 576] width 342 height 16
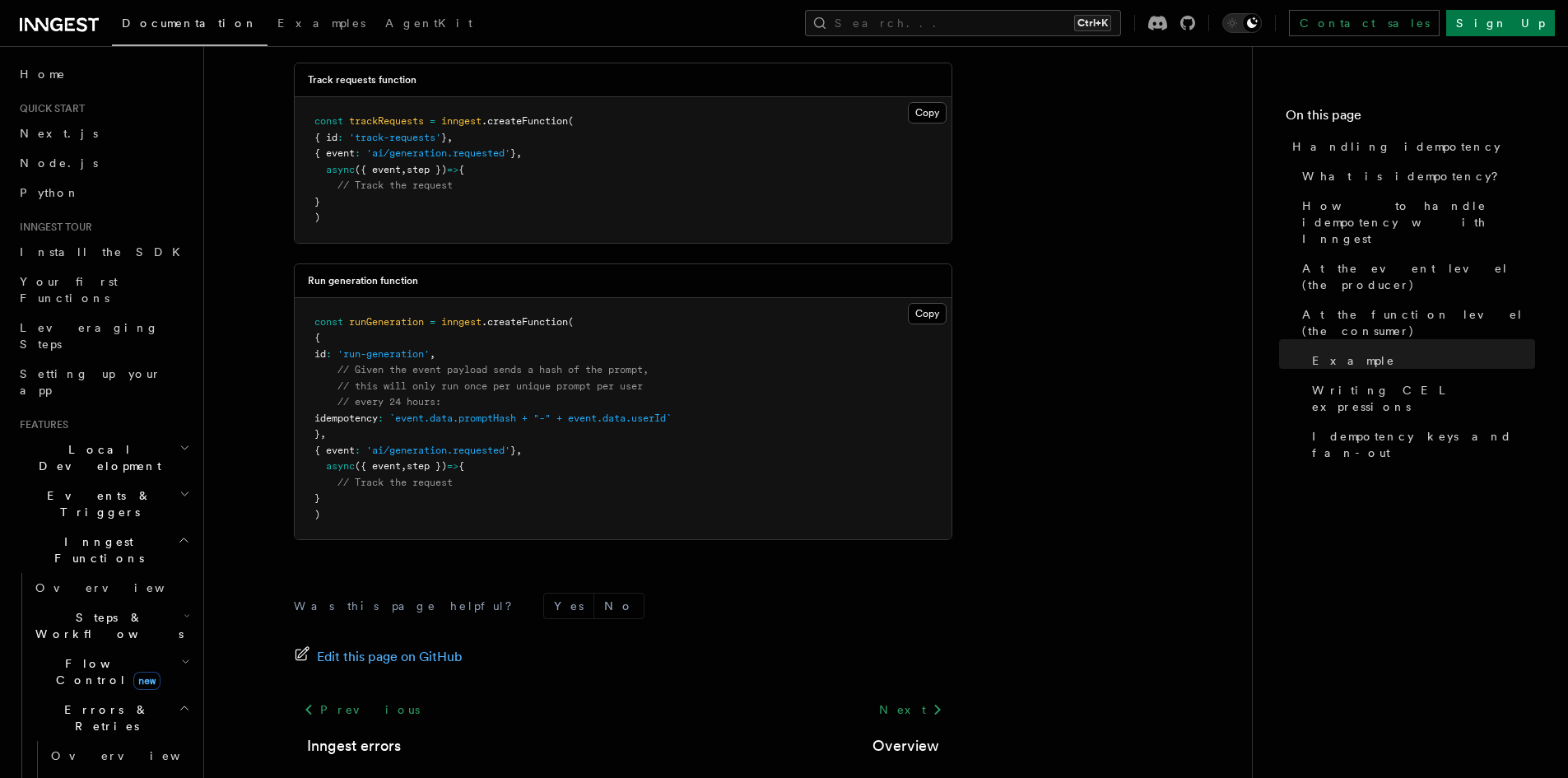
scroll to position [3765, 0]
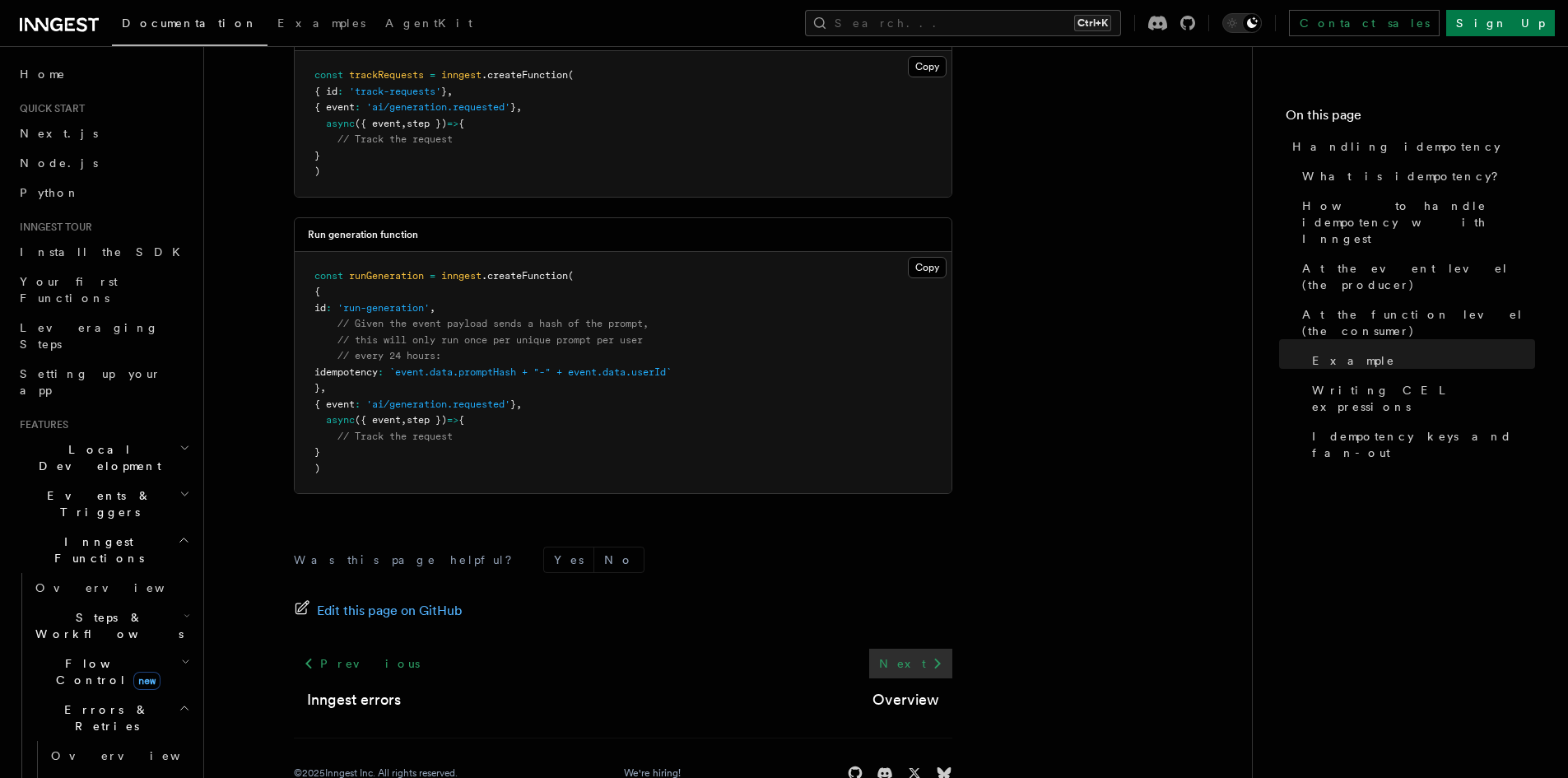
click at [910, 649] on link "Next" at bounding box center [911, 664] width 83 height 30
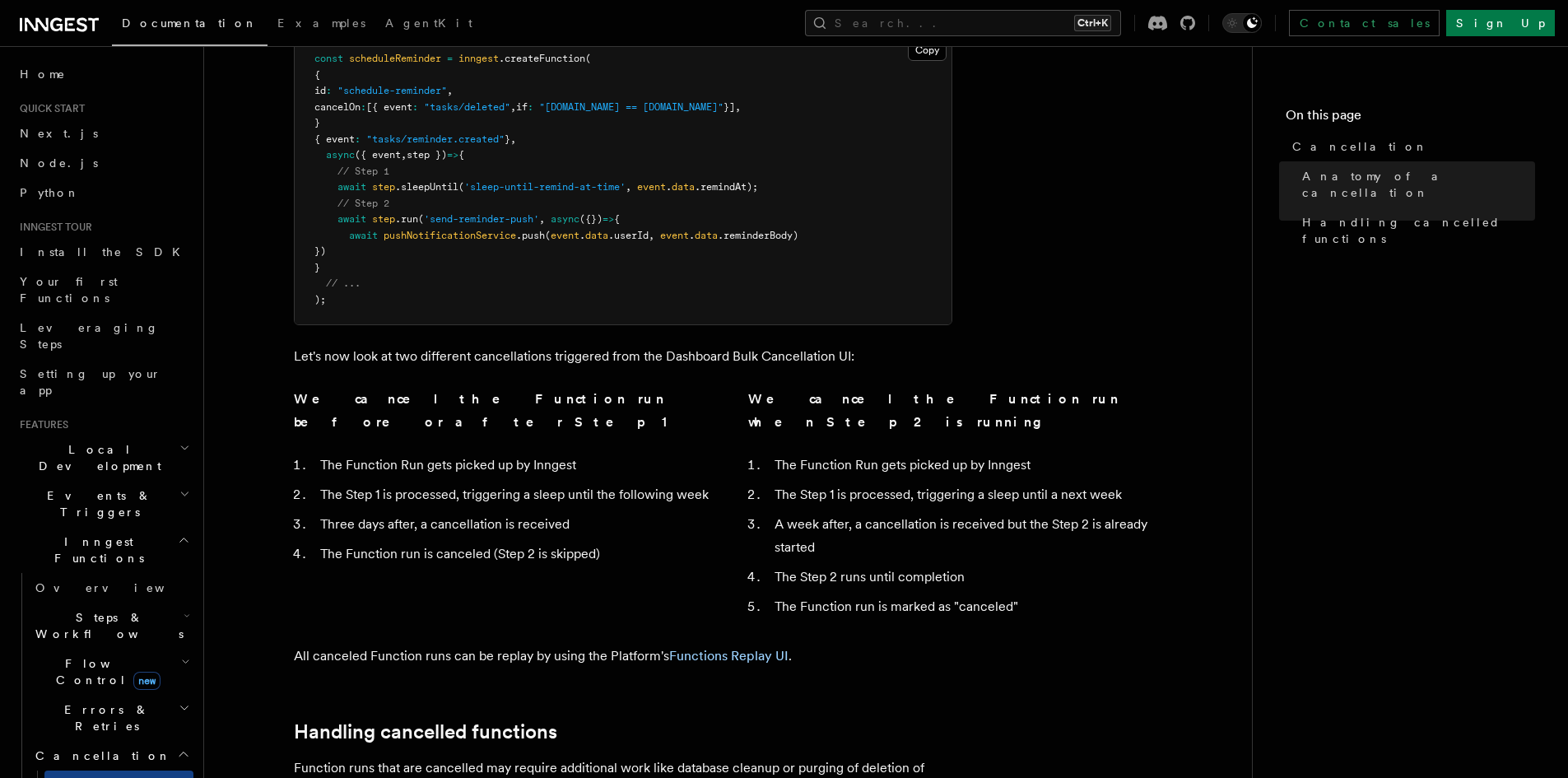
scroll to position [741, 0]
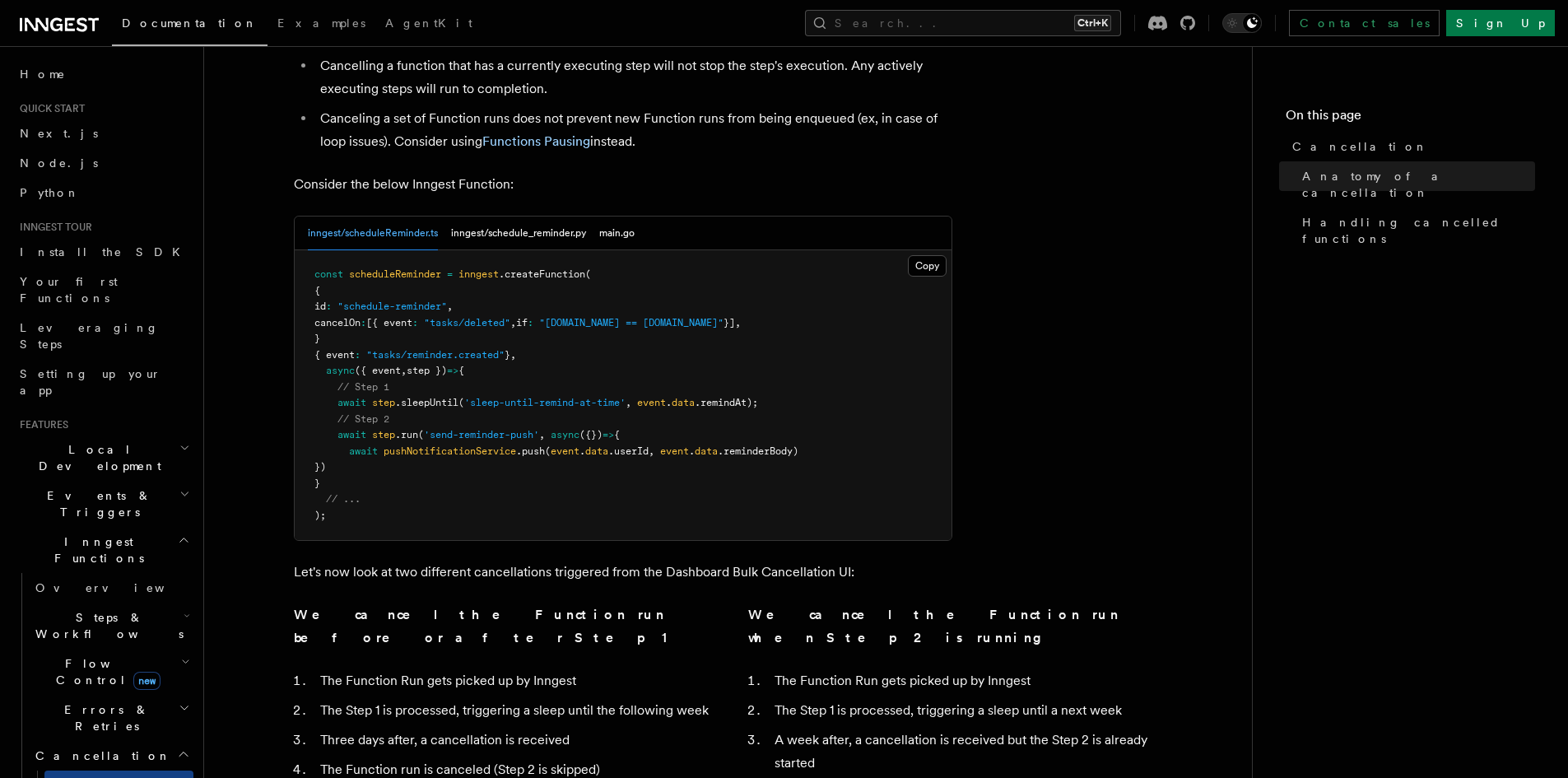
click at [1223, 263] on article "Features Inngest Functions Cancellation Cancellation is a useful mechanism for …" at bounding box center [727, 372] width 995 height 2081
click at [1116, 304] on article "Features Inngest Functions Cancellation Cancellation is a useful mechanism for …" at bounding box center [727, 372] width 995 height 2081
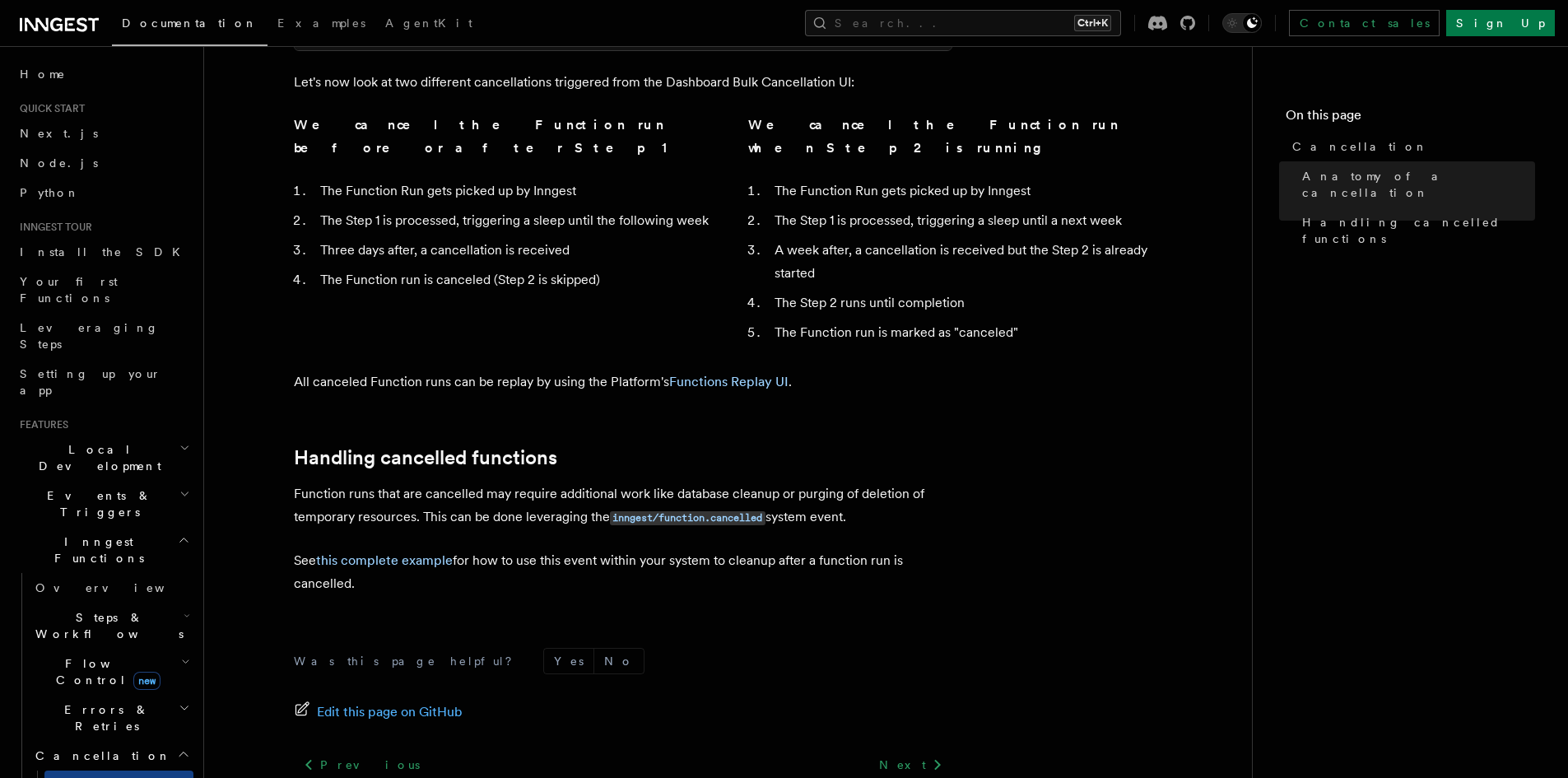
scroll to position [1236, 0]
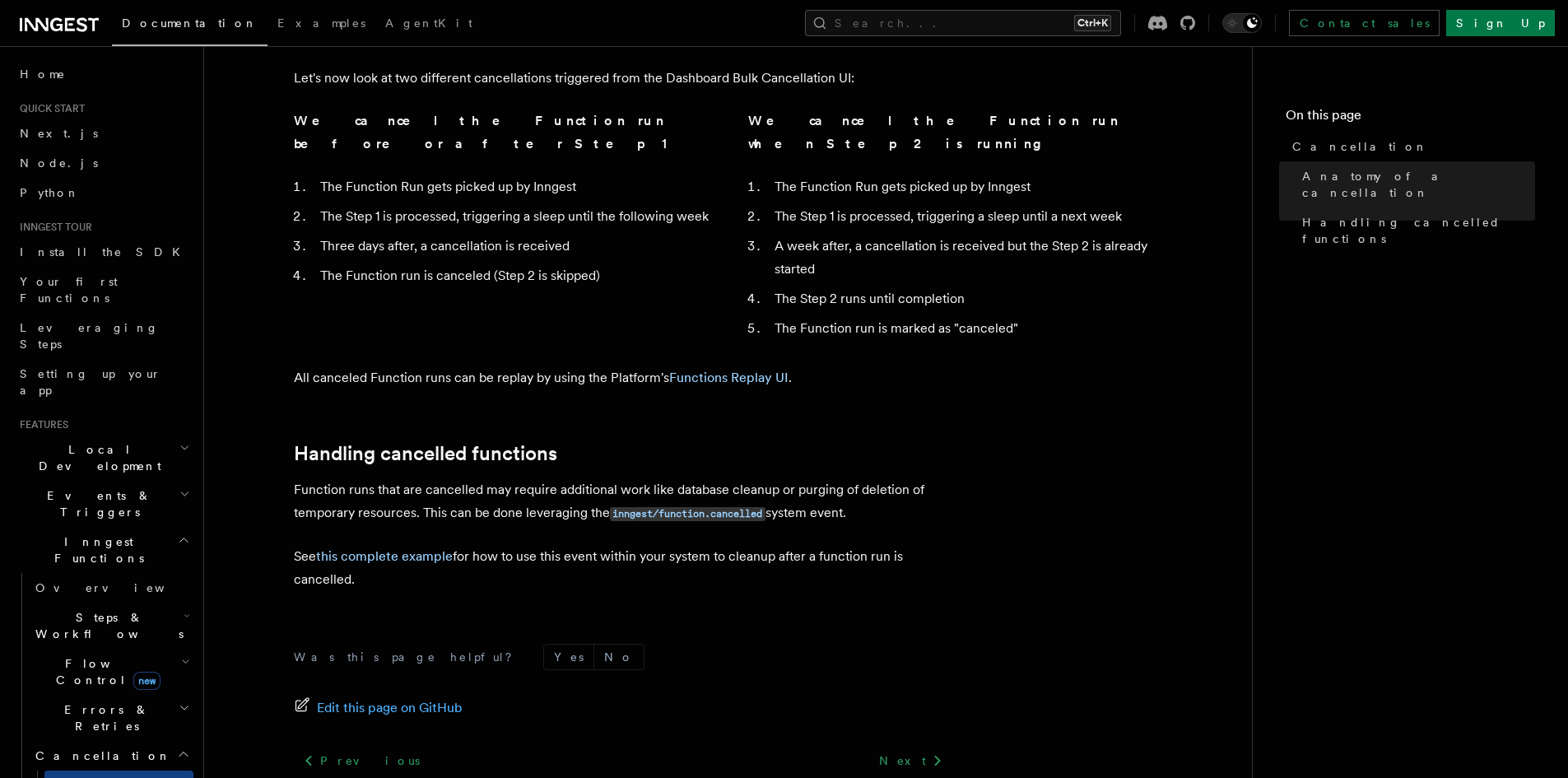
click at [108, 741] on h2 "Cancellation" at bounding box center [111, 756] width 164 height 30
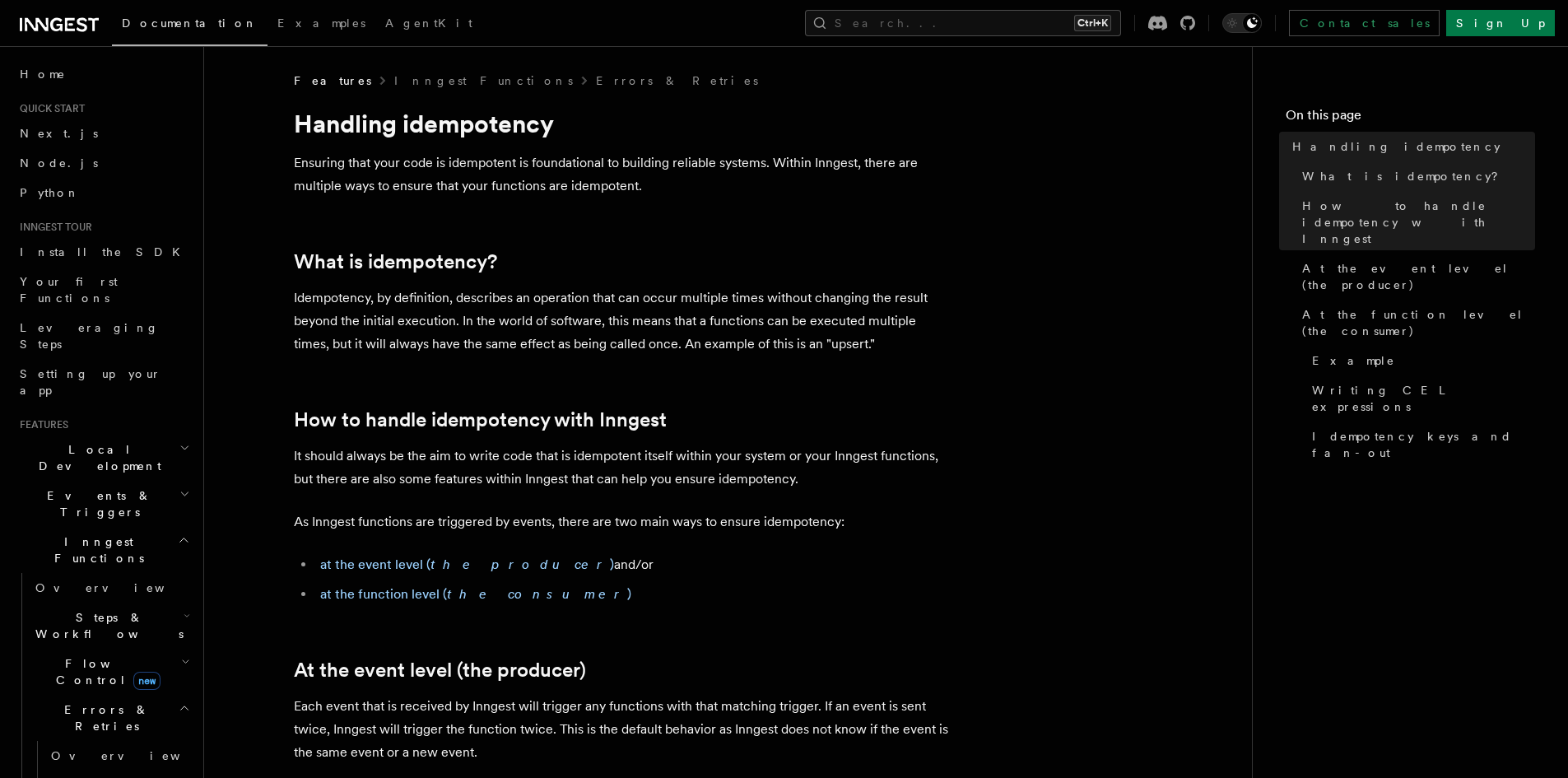
drag, startPoint x: 1069, startPoint y: 254, endPoint x: 1092, endPoint y: 210, distance: 49.6
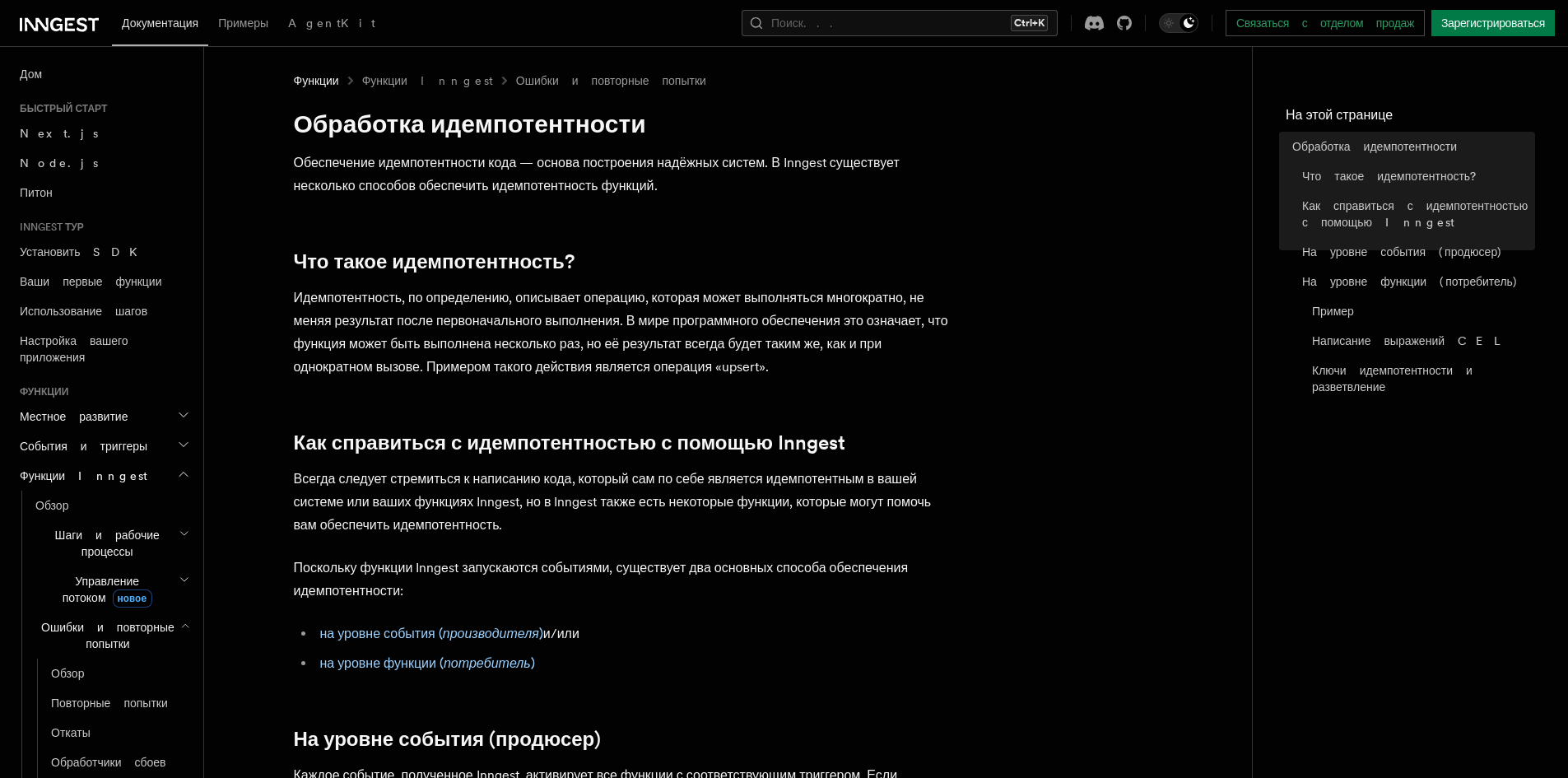
click at [177, 473] on icon "button" at bounding box center [183, 474] width 13 height 13
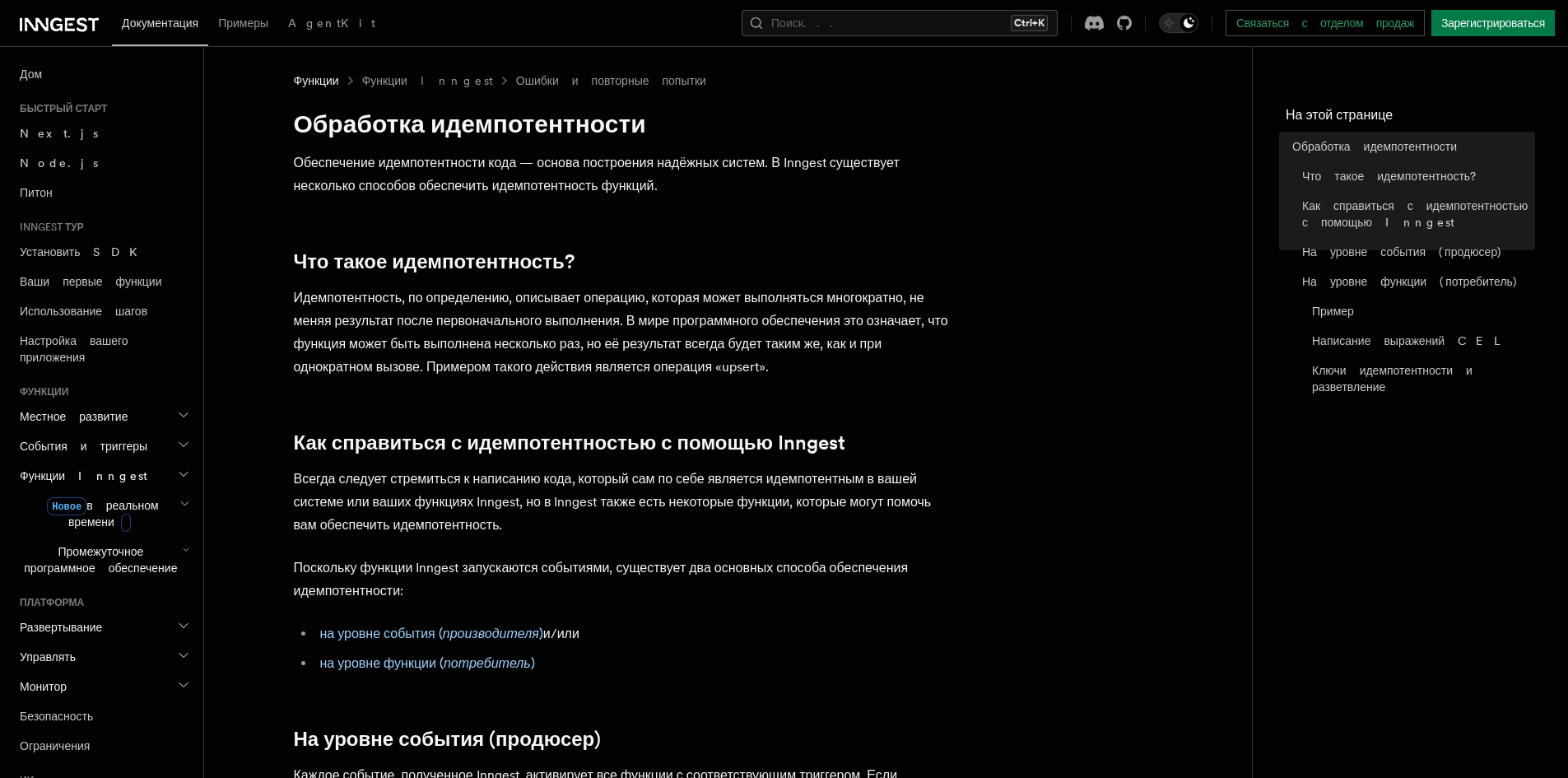
click at [179, 445] on icon "button" at bounding box center [183, 444] width 8 height 4
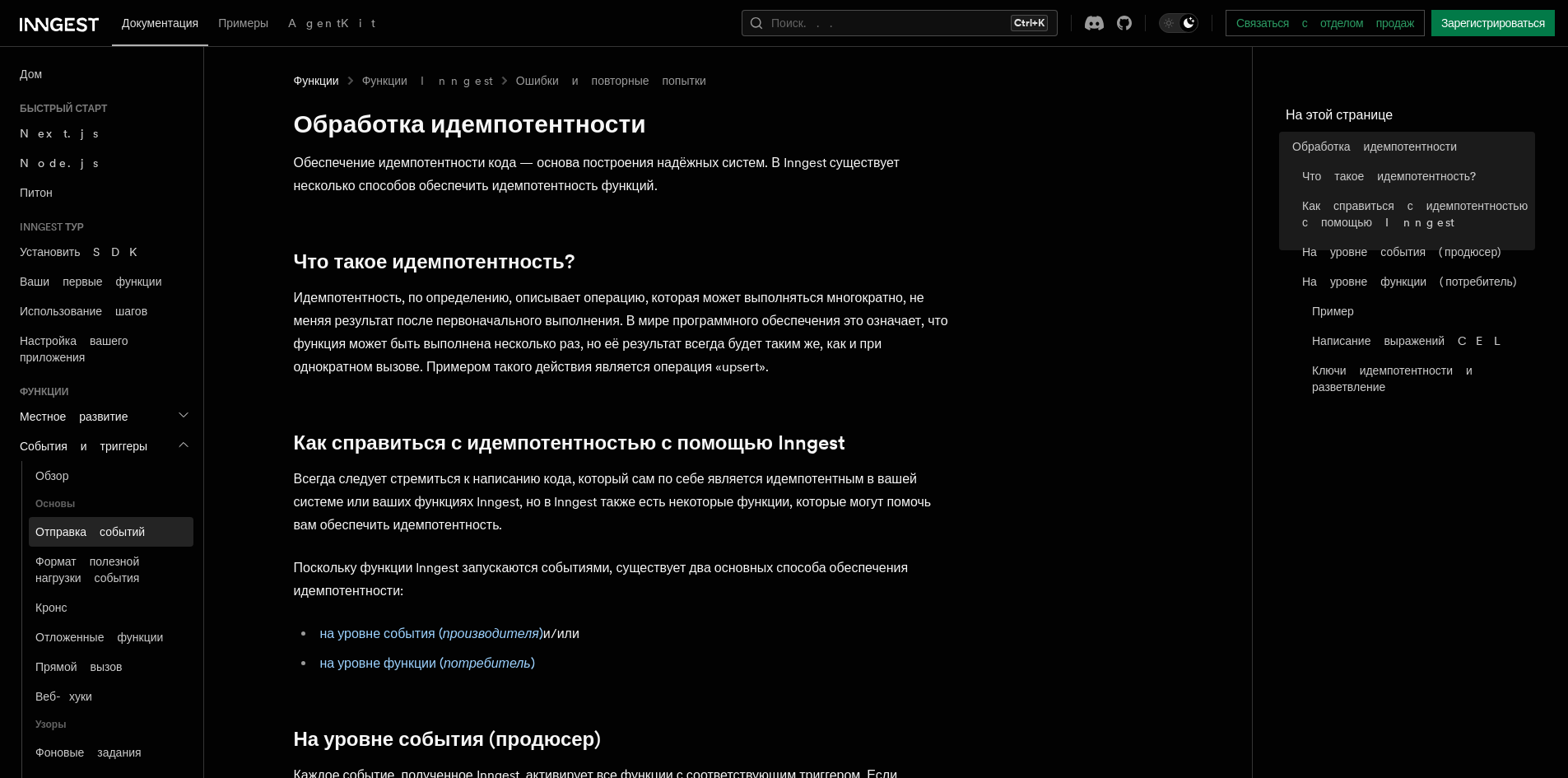
click at [136, 531] on link "Отправка событий" at bounding box center [111, 532] width 164 height 30
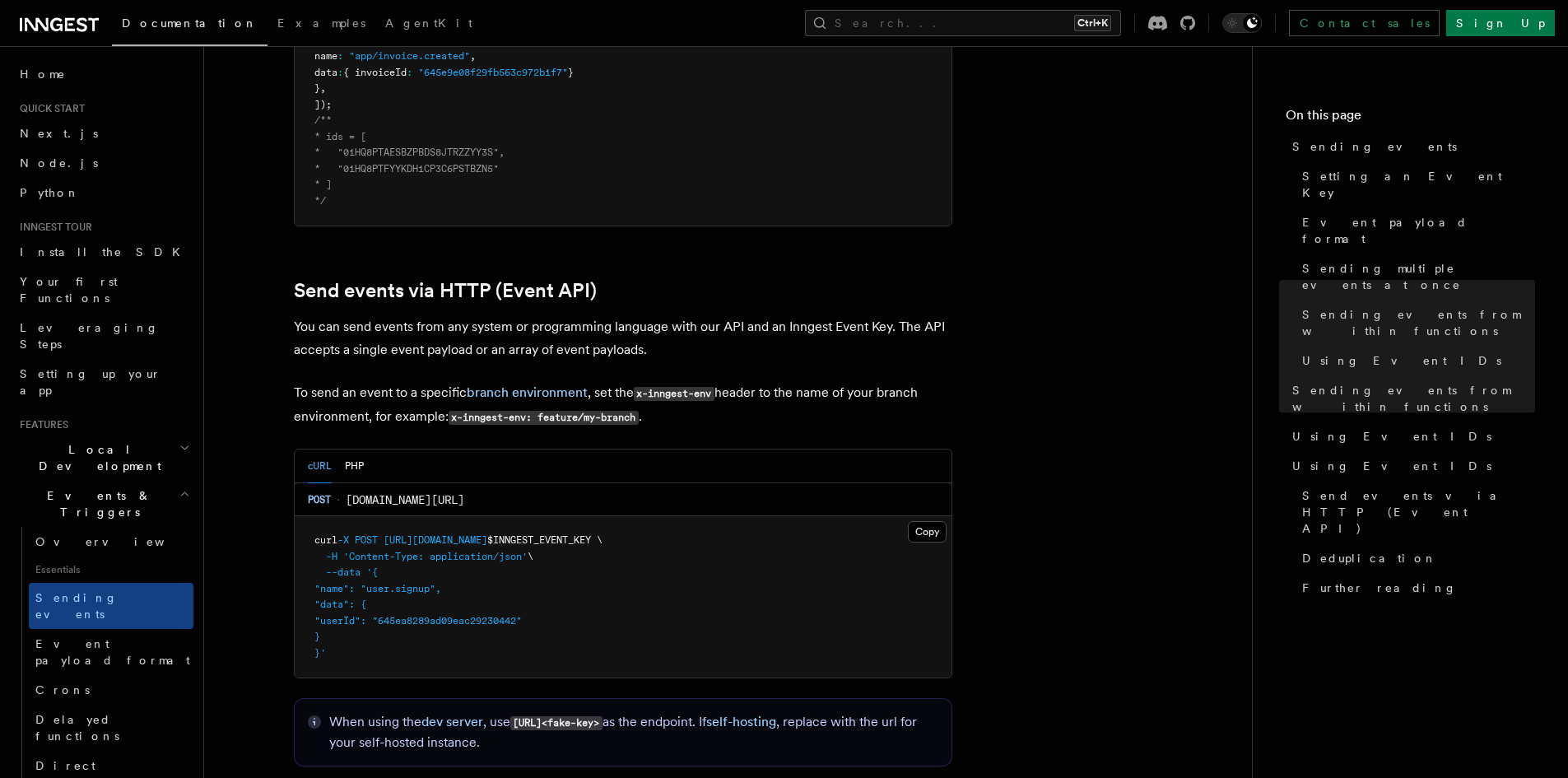
scroll to position [3212, 0]
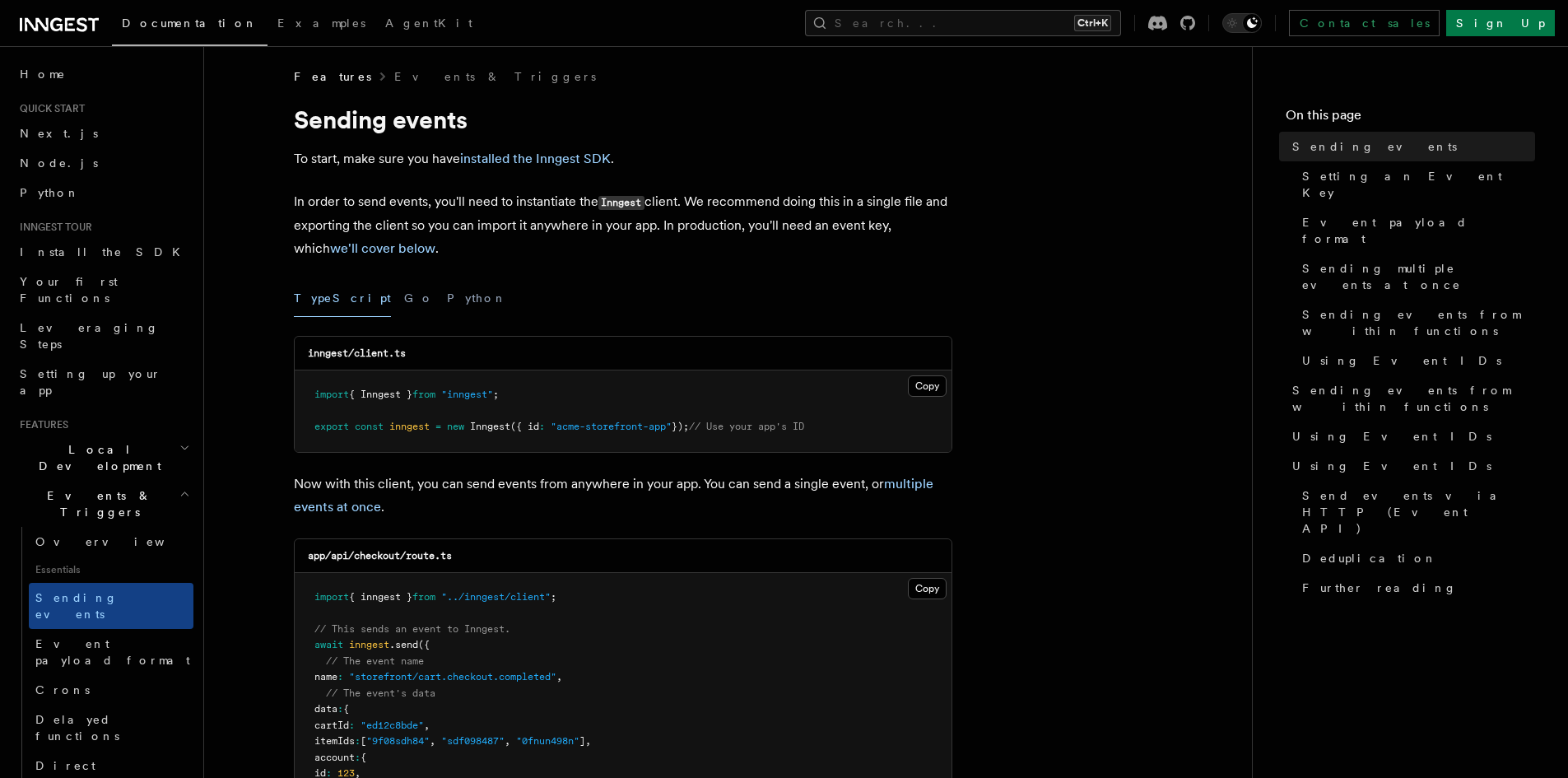
scroll to position [0, 0]
